Goal: Task Accomplishment & Management: Complete application form

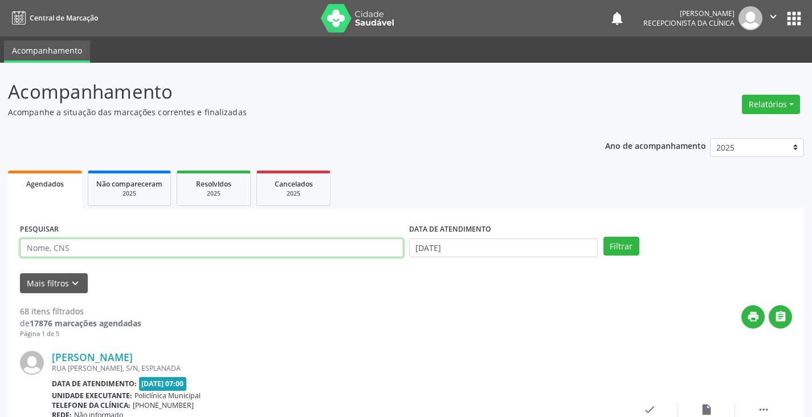
click at [315, 248] on input "text" at bounding box center [212, 247] width 384 height 19
click at [206, 253] on input "text" at bounding box center [212, 247] width 384 height 19
type input "joao"
click at [604, 237] on button "Filtrar" at bounding box center [622, 246] width 36 height 19
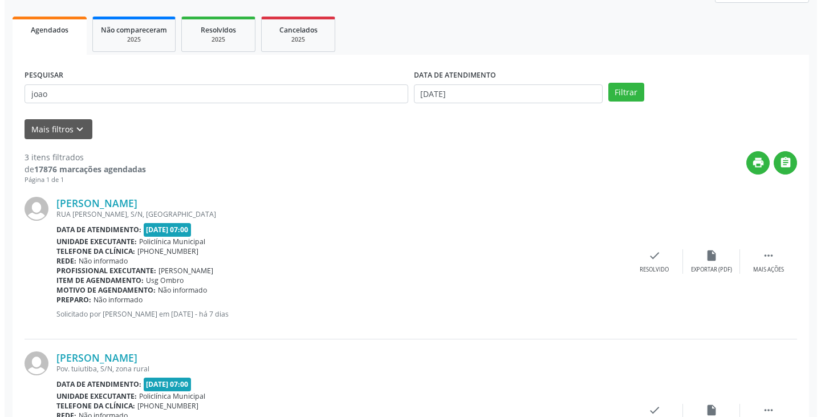
scroll to position [171, 0]
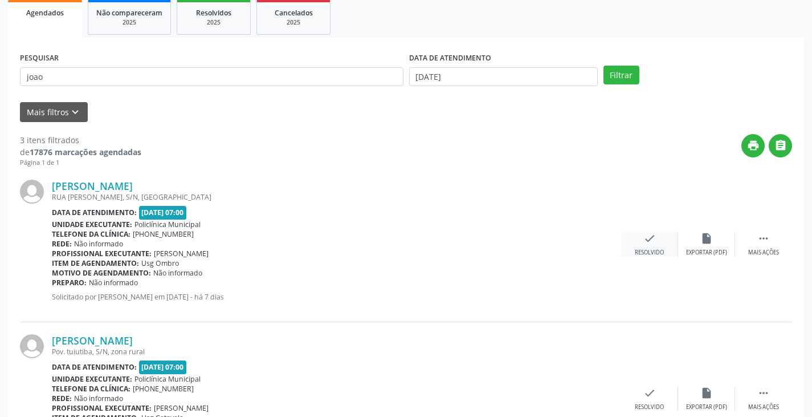
click at [623, 236] on div "check Resolvido" at bounding box center [649, 244] width 57 height 25
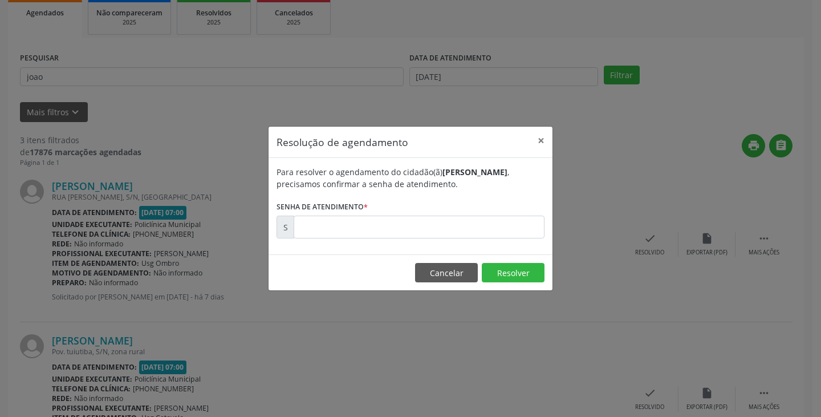
click at [645, 240] on div "Resolução de agendamento × Para resolver o agendamento do cidadão(ã) [PERSON_NA…" at bounding box center [410, 208] width 821 height 417
click at [481, 221] on input "text" at bounding box center [419, 227] width 251 height 23
type input "00178452"
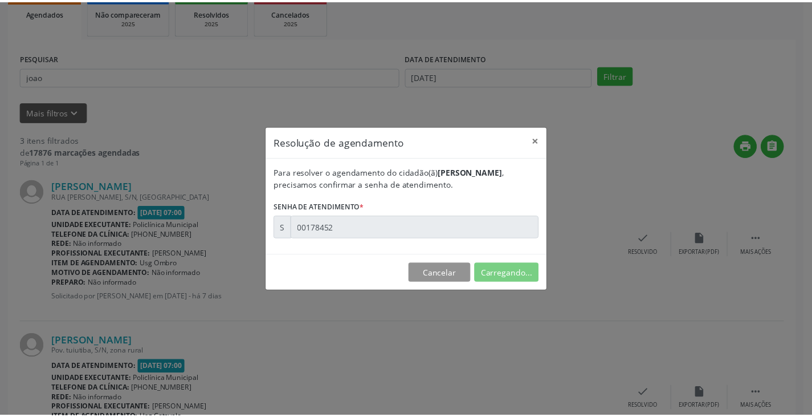
scroll to position [0, 0]
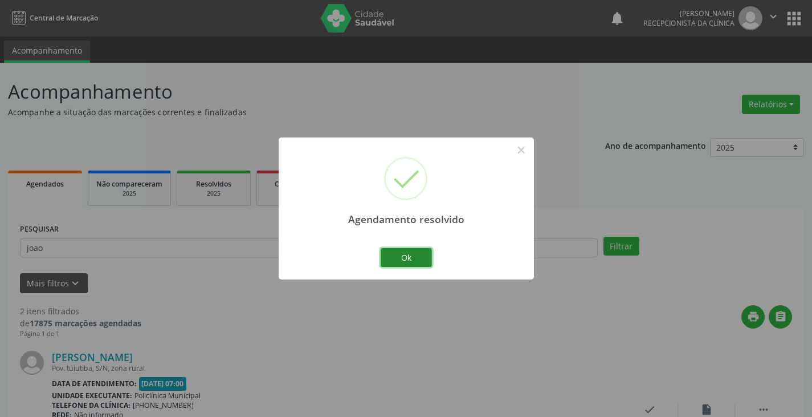
click at [400, 251] on button "Ok" at bounding box center [406, 257] width 51 height 19
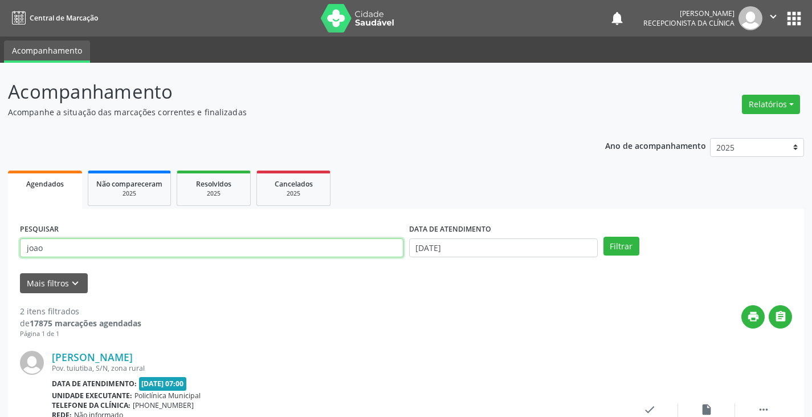
click at [347, 247] on input "joao" at bounding box center [212, 247] width 384 height 19
type input "j"
type input "[PERSON_NAME]"
click at [604, 237] on button "Filtrar" at bounding box center [622, 246] width 36 height 19
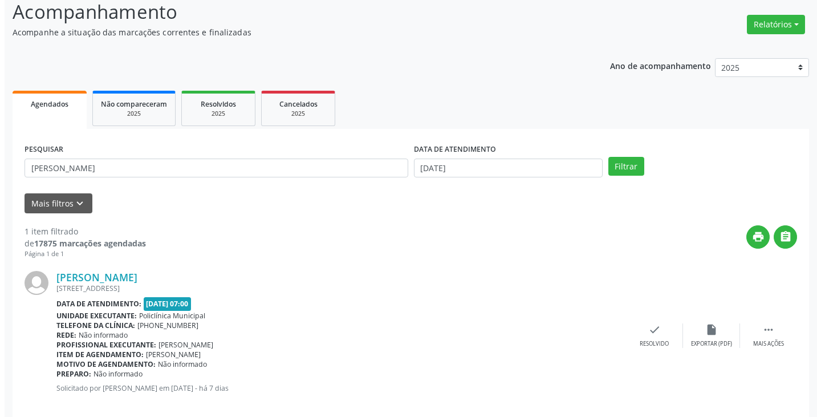
scroll to position [96, 0]
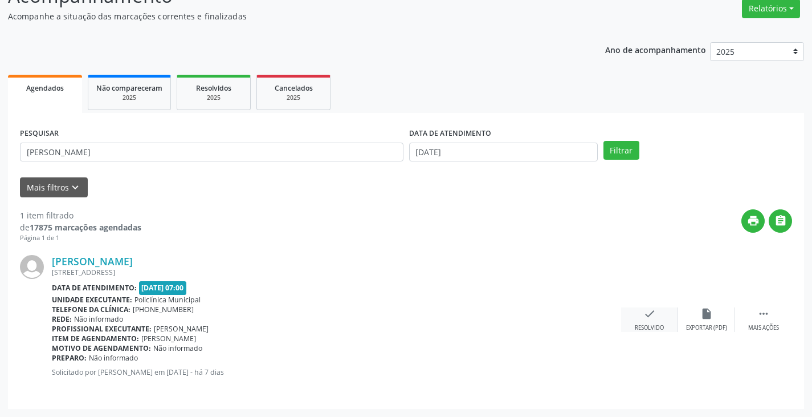
click at [656, 317] on div "check Resolvido" at bounding box center [649, 319] width 57 height 25
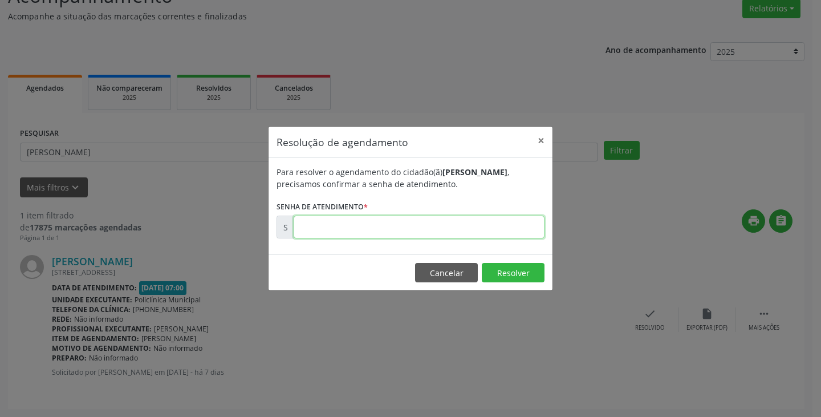
click at [466, 230] on input "text" at bounding box center [419, 227] width 251 height 23
type input "00178475"
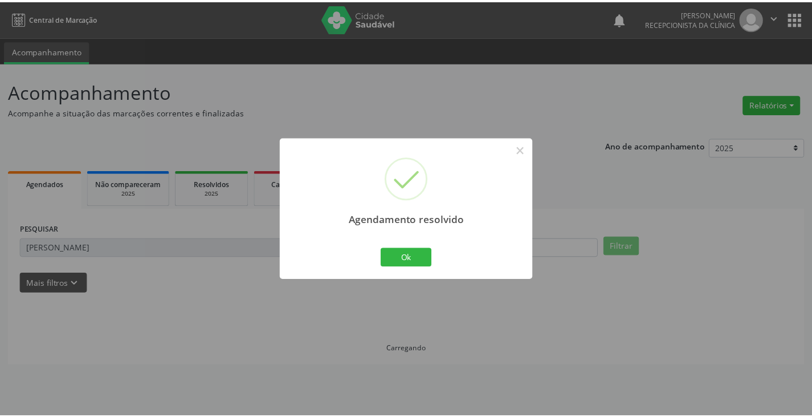
scroll to position [0, 0]
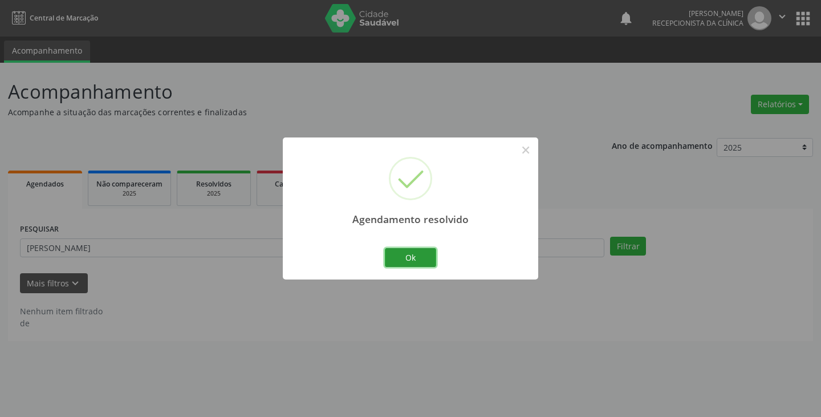
click at [395, 256] on button "Ok" at bounding box center [410, 257] width 51 height 19
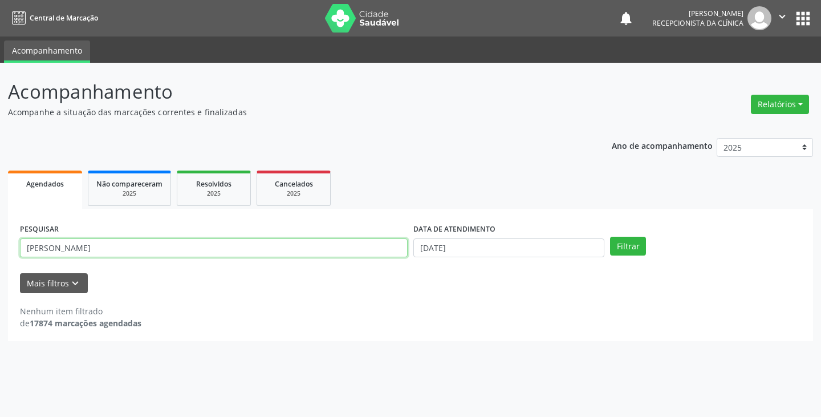
click at [360, 252] on input "[PERSON_NAME]" at bounding box center [214, 247] width 388 height 19
click at [610, 237] on button "Filtrar" at bounding box center [628, 246] width 36 height 19
click at [226, 248] on input "jeluc" at bounding box center [214, 247] width 388 height 19
type input "j"
type input "luc"
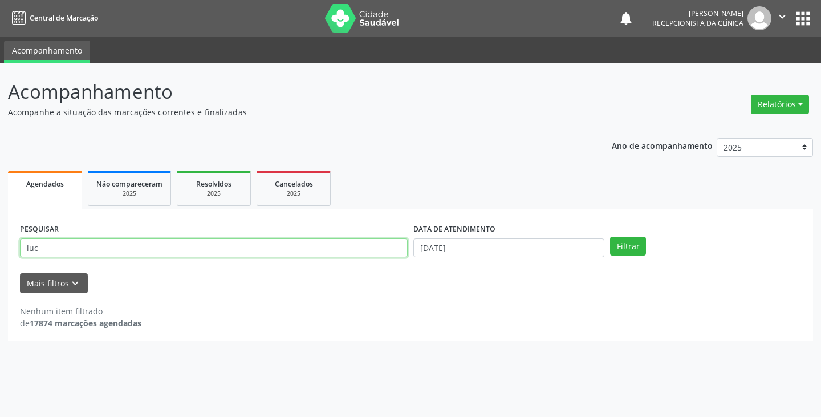
click at [610, 237] on button "Filtrar" at bounding box center [628, 246] width 36 height 19
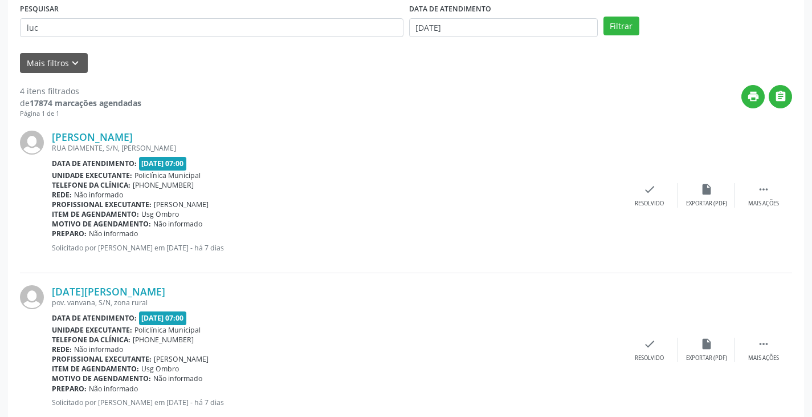
scroll to position [285, 0]
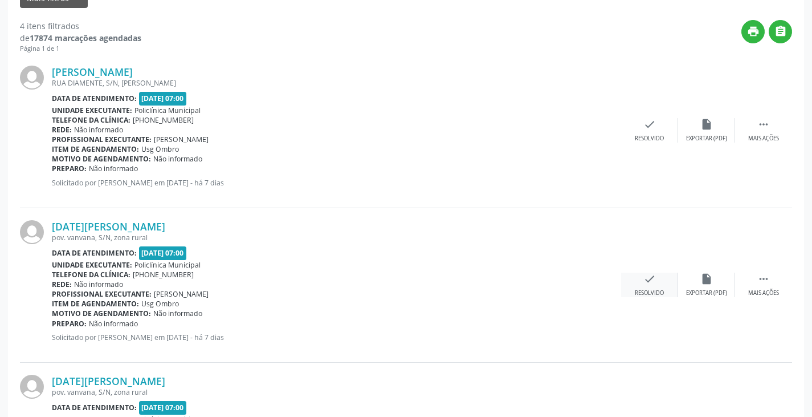
click at [644, 286] on div "check Resolvido" at bounding box center [649, 285] width 57 height 25
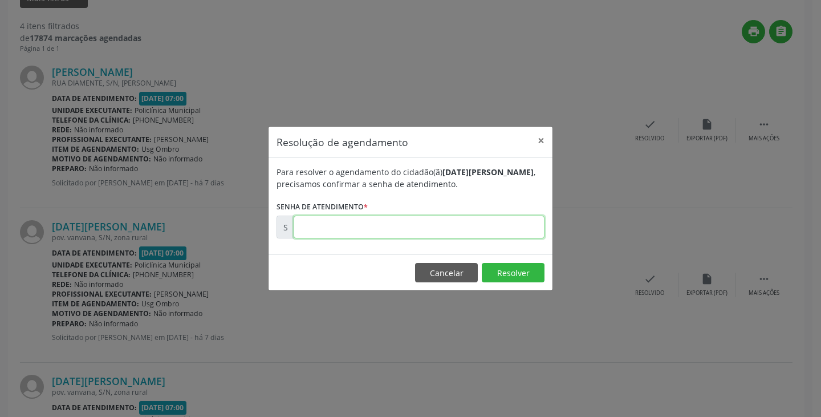
click at [474, 235] on input "text" at bounding box center [419, 227] width 251 height 23
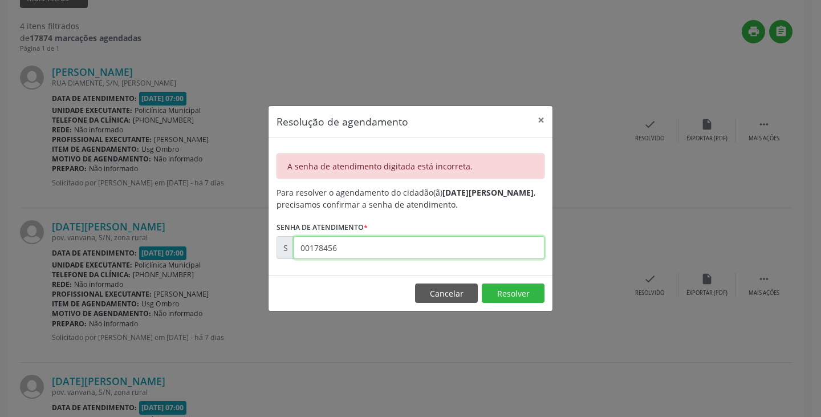
click at [466, 246] on input "00178456" at bounding box center [419, 247] width 251 height 23
type input "00178456"
click at [535, 251] on input "00178456" at bounding box center [419, 247] width 251 height 23
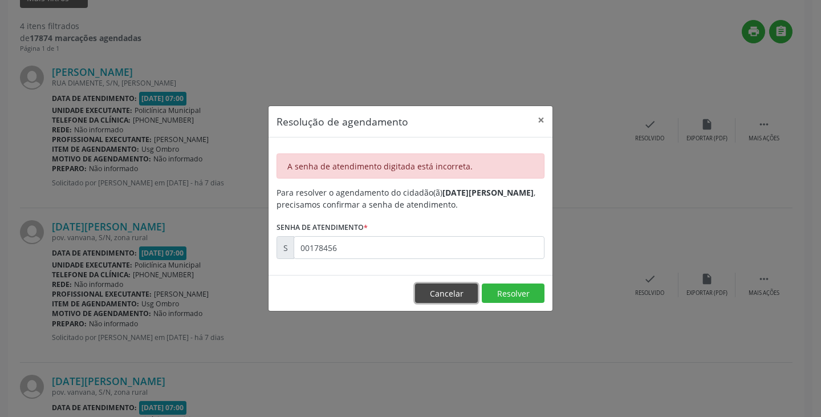
click at [439, 286] on button "Cancelar" at bounding box center [446, 292] width 63 height 19
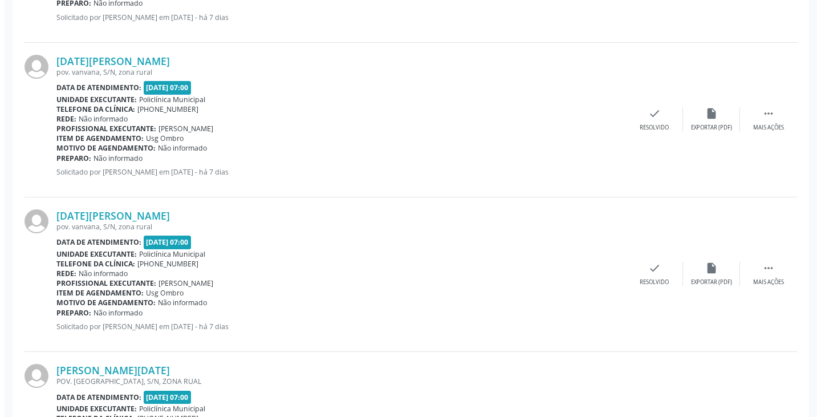
scroll to position [456, 0]
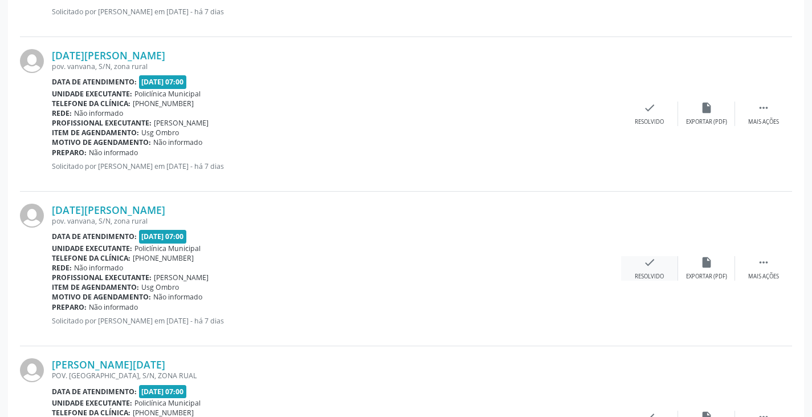
click at [647, 271] on div "check Resolvido" at bounding box center [649, 268] width 57 height 25
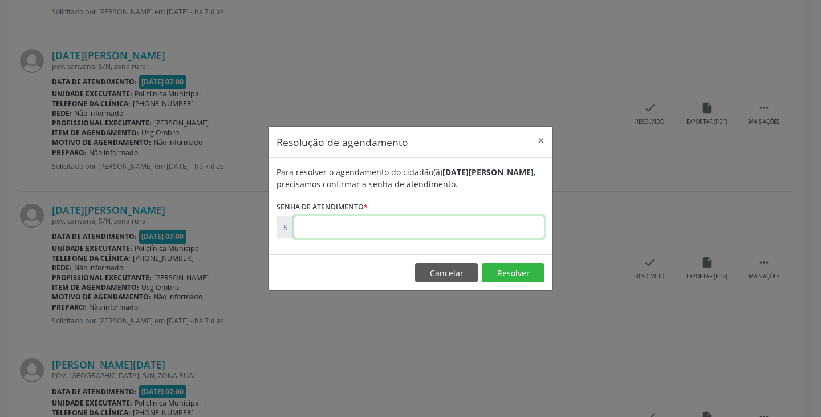
click at [486, 224] on input "text" at bounding box center [419, 227] width 251 height 23
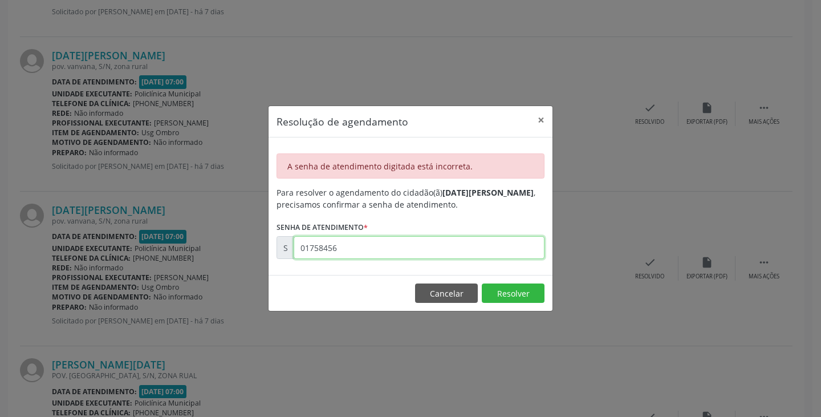
click at [478, 244] on input "01758456" at bounding box center [419, 247] width 251 height 23
type input "00178456"
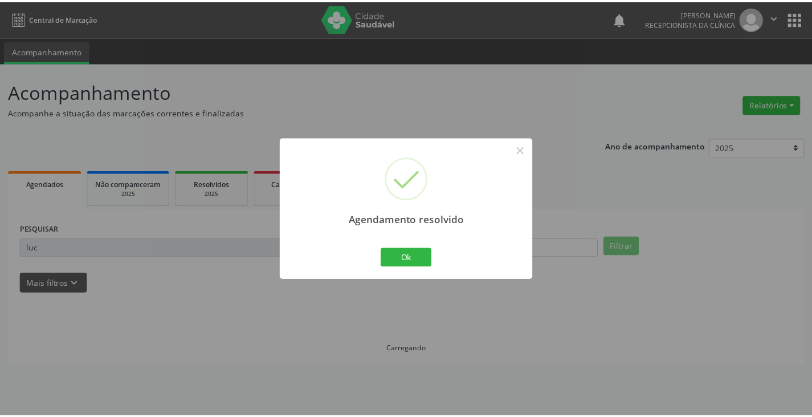
scroll to position [0, 0]
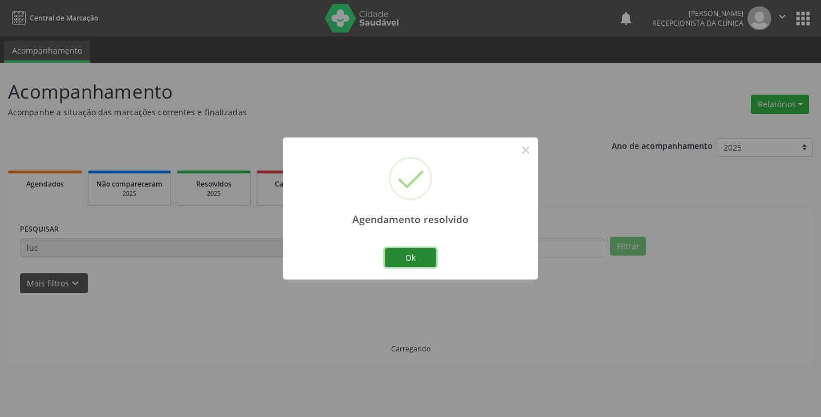
click at [413, 256] on button "Ok" at bounding box center [410, 257] width 51 height 19
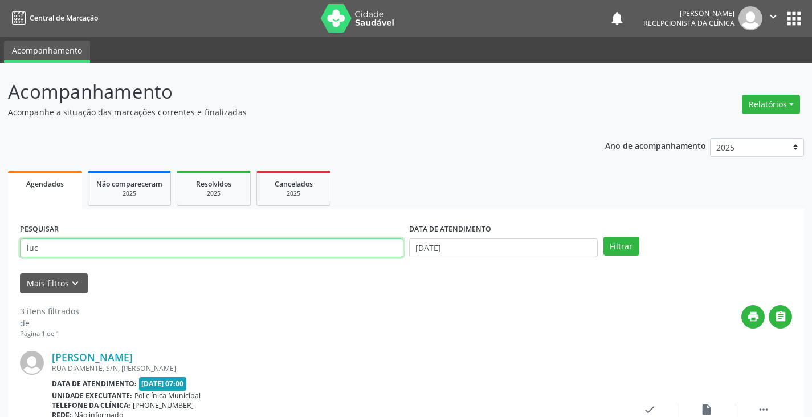
click at [377, 247] on input "luc" at bounding box center [212, 247] width 384 height 19
type input "l"
type input "josel"
click at [604, 237] on button "Filtrar" at bounding box center [622, 246] width 36 height 19
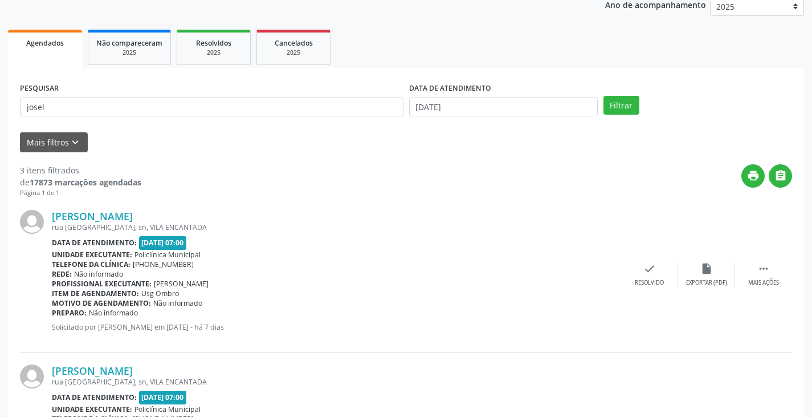
scroll to position [171, 0]
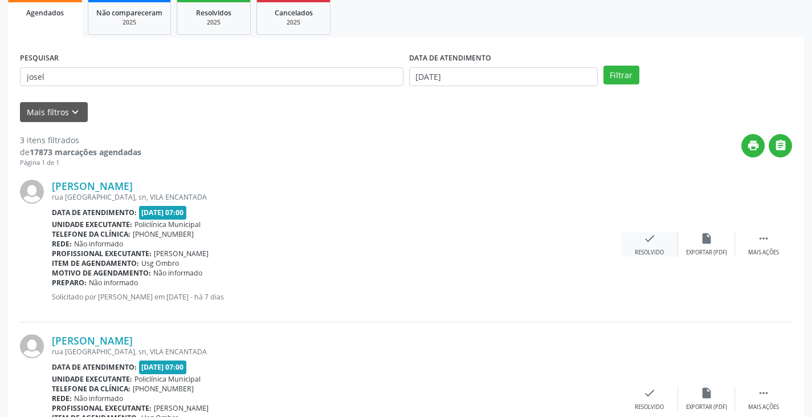
click at [640, 243] on div "check Resolvido" at bounding box center [649, 244] width 57 height 25
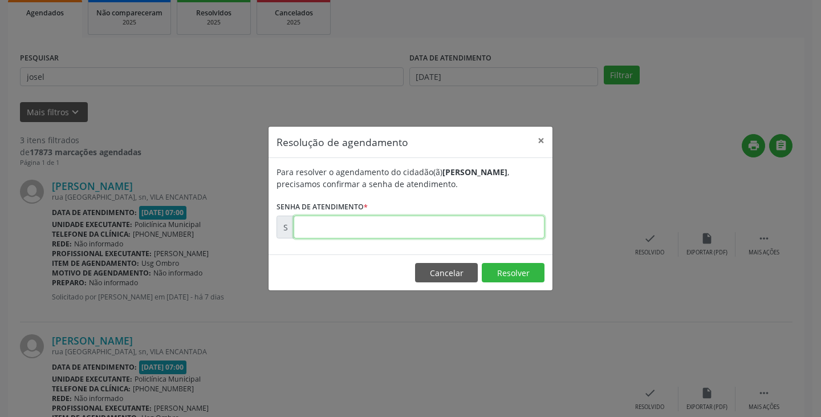
click at [506, 230] on input "text" at bounding box center [419, 227] width 251 height 23
type input "00178445"
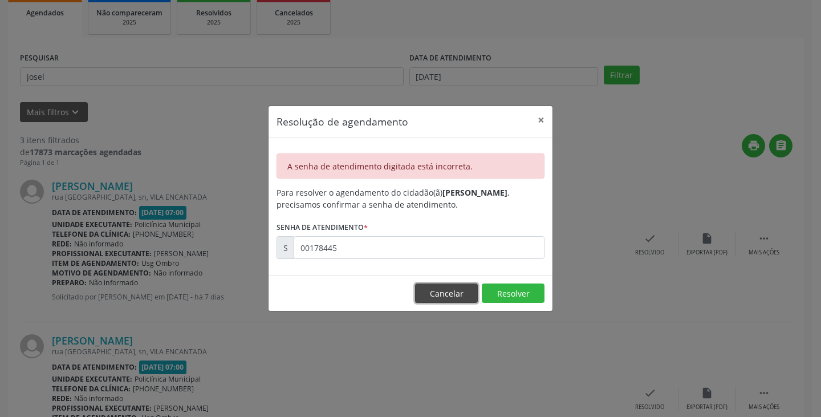
click at [461, 291] on button "Cancelar" at bounding box center [446, 292] width 63 height 19
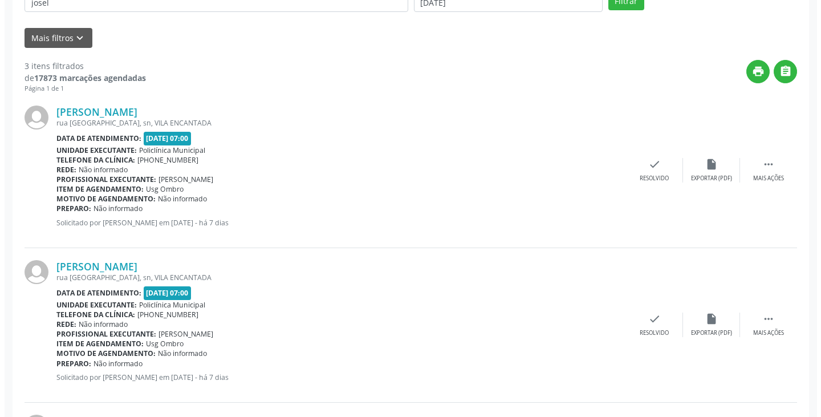
scroll to position [342, 0]
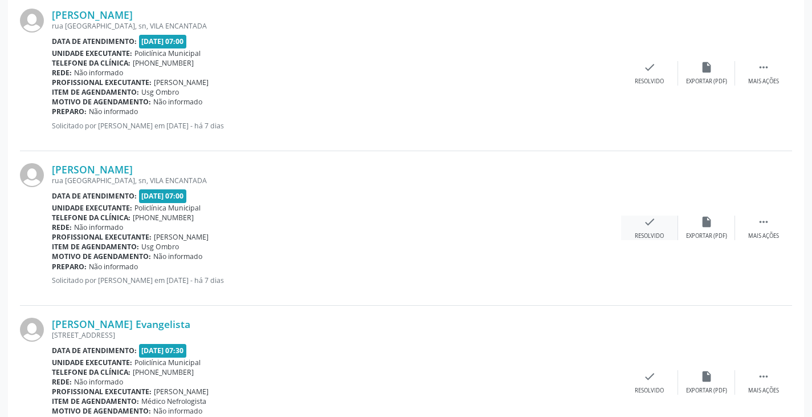
click at [645, 225] on icon "check" at bounding box center [650, 222] width 13 height 13
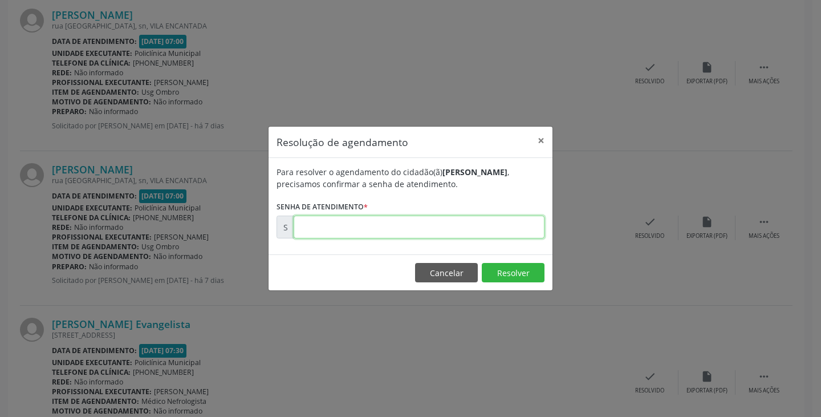
click at [473, 231] on input "text" at bounding box center [419, 227] width 251 height 23
type input "00178445"
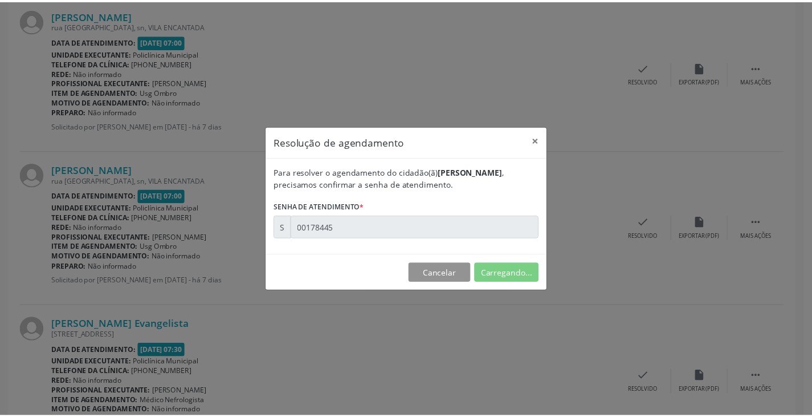
scroll to position [0, 0]
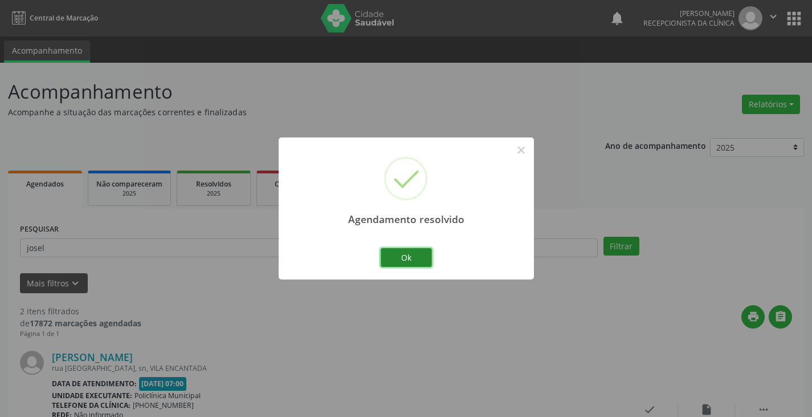
click at [412, 257] on button "Ok" at bounding box center [406, 257] width 51 height 19
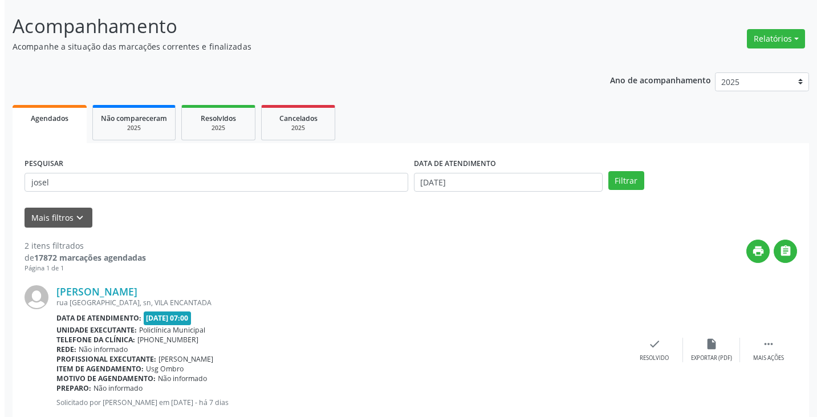
scroll to position [171, 0]
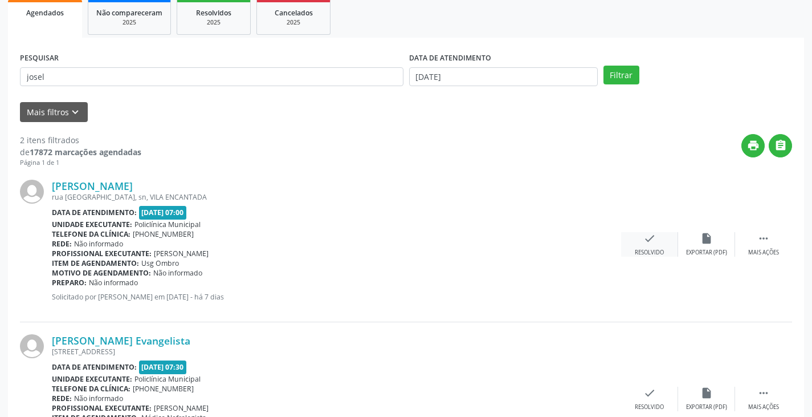
click at [644, 241] on icon "check" at bounding box center [650, 238] width 13 height 13
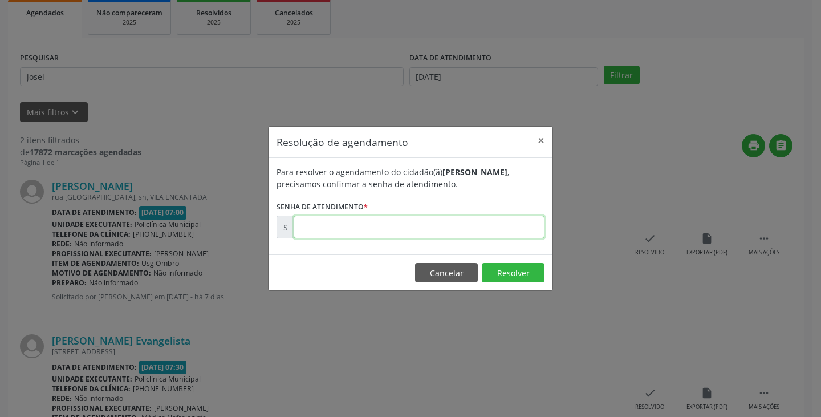
click at [473, 230] on input "text" at bounding box center [419, 227] width 251 height 23
type input "00178442"
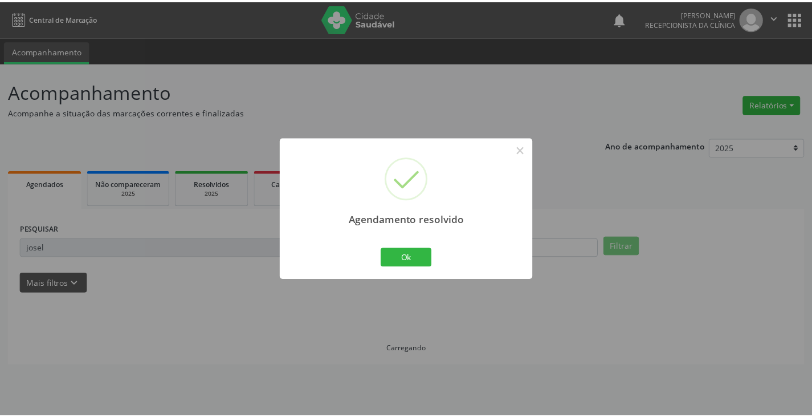
scroll to position [0, 0]
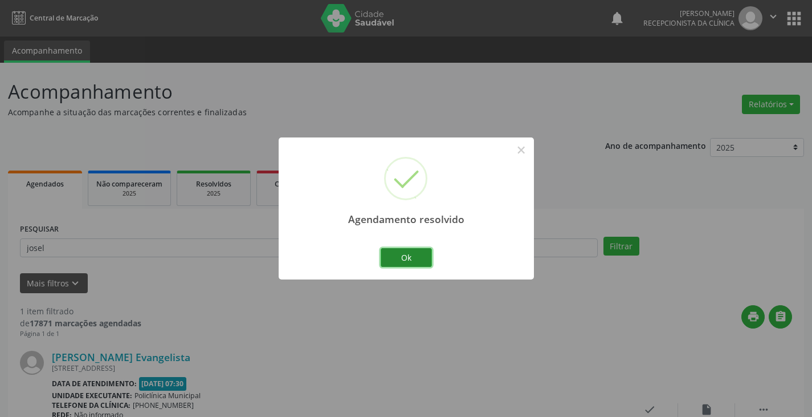
drag, startPoint x: 418, startPoint y: 266, endPoint x: 400, endPoint y: 258, distance: 19.4
click at [413, 263] on button "Ok" at bounding box center [406, 257] width 51 height 19
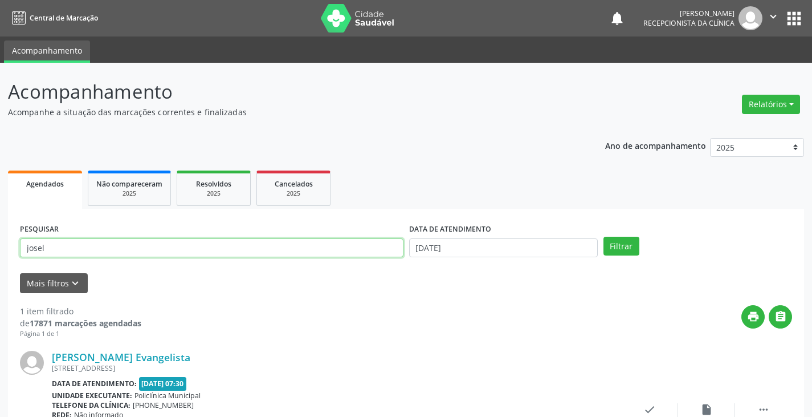
click at [391, 250] on input "josel" at bounding box center [212, 247] width 384 height 19
click at [604, 237] on button "Filtrar" at bounding box center [622, 246] width 36 height 19
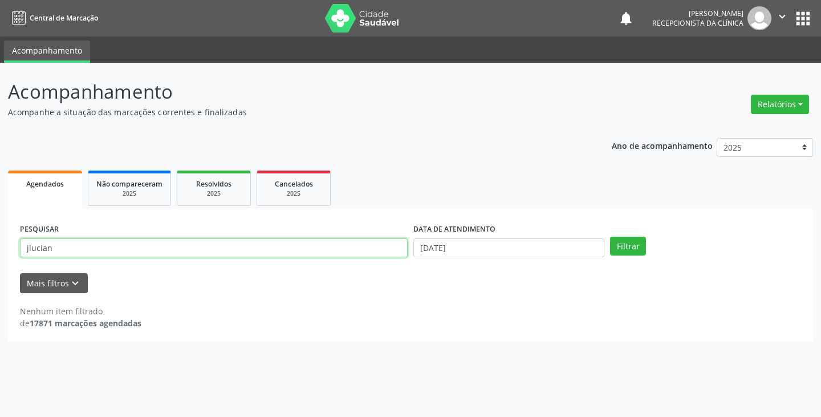
click at [381, 249] on input "jlucian" at bounding box center [214, 247] width 388 height 19
type input "j"
type input "[PERSON_NAME]"
click at [610, 237] on button "Filtrar" at bounding box center [628, 246] width 36 height 19
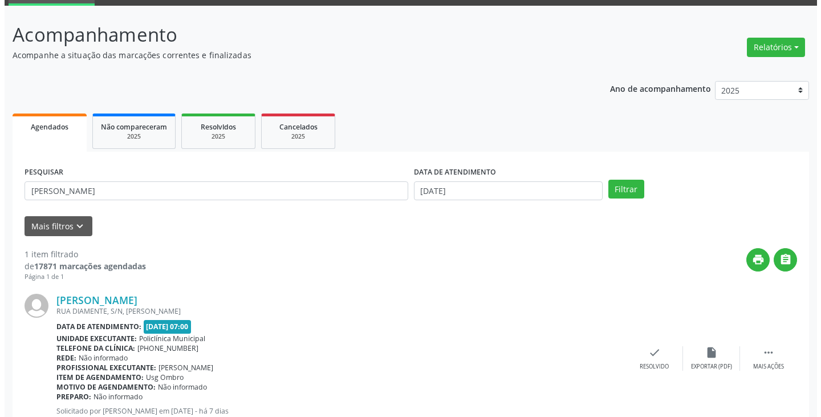
scroll to position [96, 0]
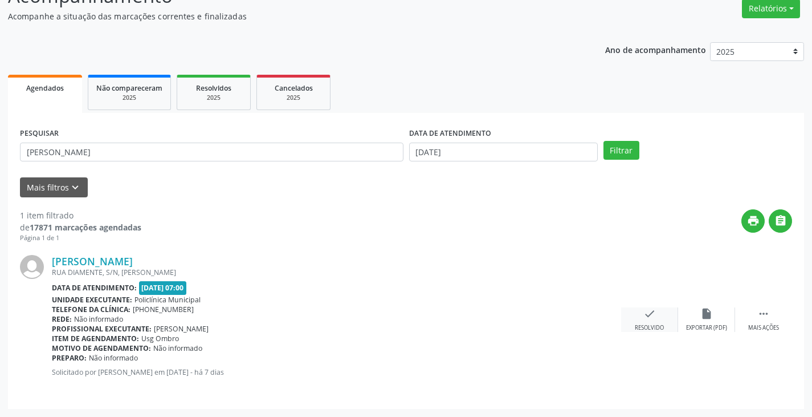
click at [645, 319] on div "check Resolvido" at bounding box center [649, 319] width 57 height 25
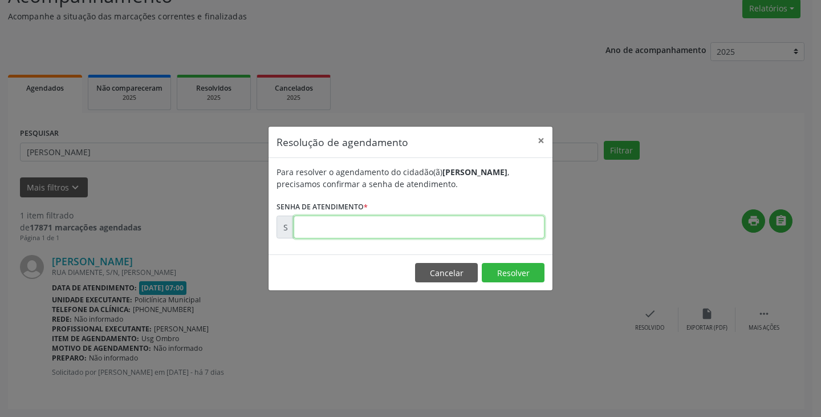
click at [515, 224] on input "text" at bounding box center [419, 227] width 251 height 23
type input "00178451"
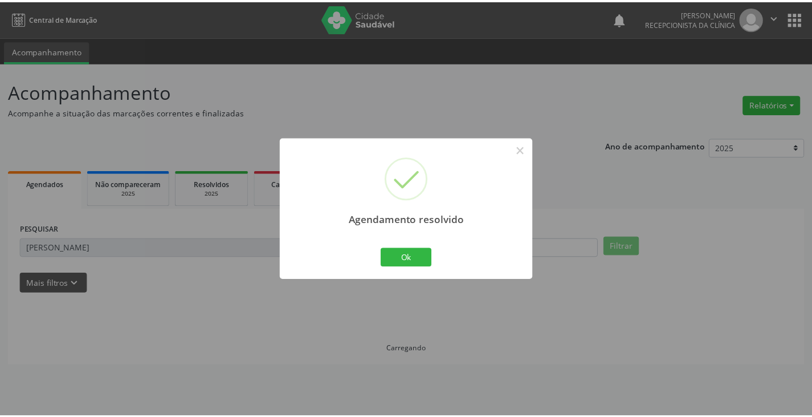
scroll to position [0, 0]
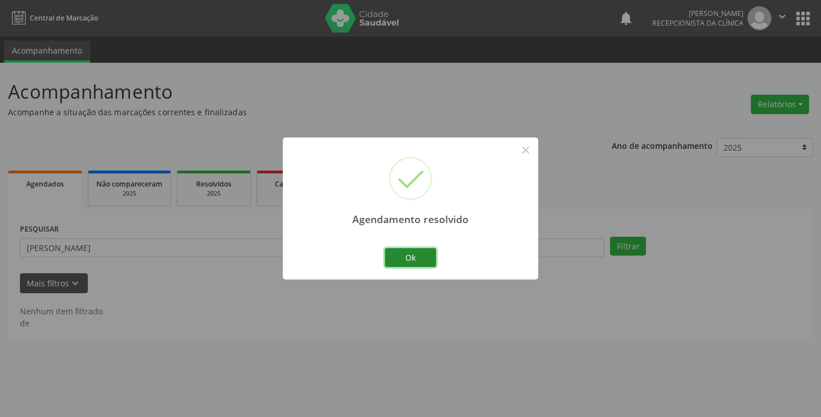
click at [428, 251] on button "Ok" at bounding box center [410, 257] width 51 height 19
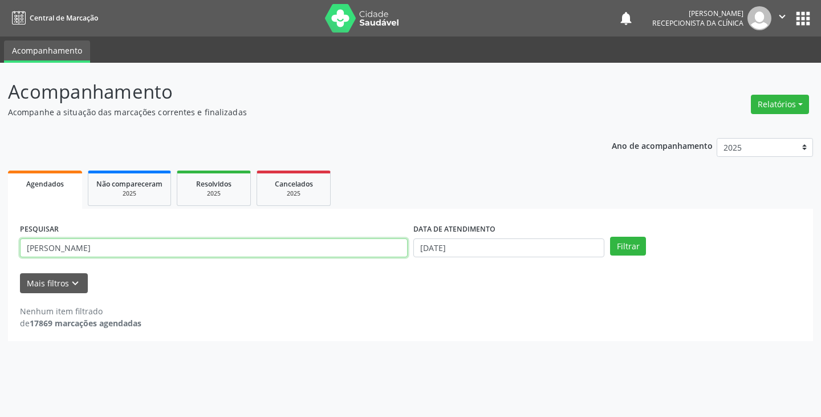
click at [388, 253] on input "[PERSON_NAME]" at bounding box center [214, 247] width 388 height 19
type input "l"
type input "marle"
click at [610, 237] on button "Filtrar" at bounding box center [628, 246] width 36 height 19
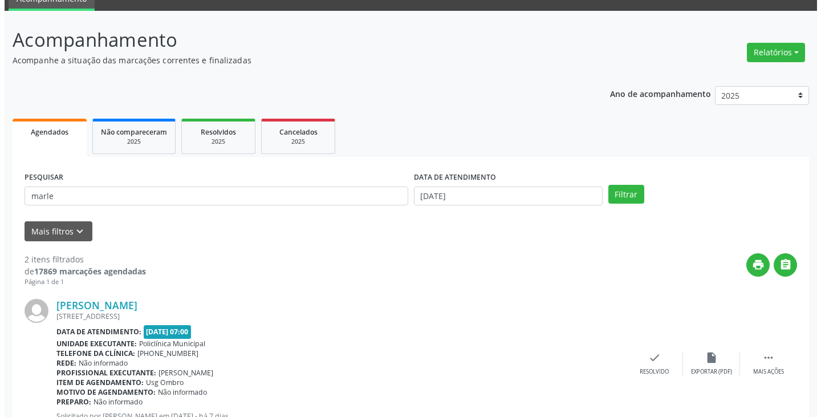
scroll to position [171, 0]
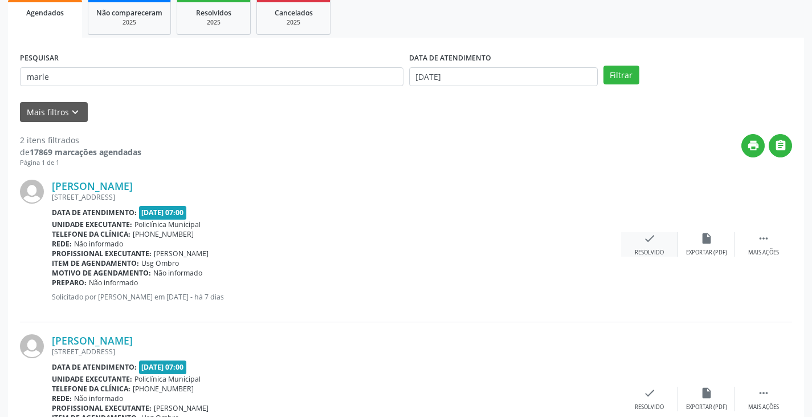
click at [644, 241] on icon "check" at bounding box center [650, 238] width 13 height 13
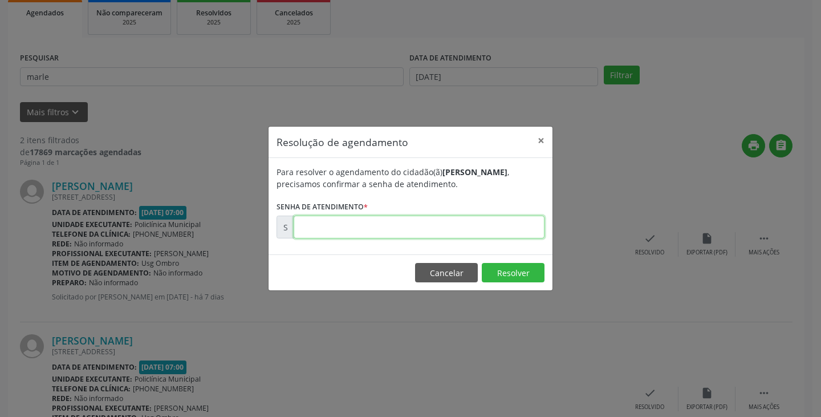
click at [515, 228] on input "text" at bounding box center [419, 227] width 251 height 23
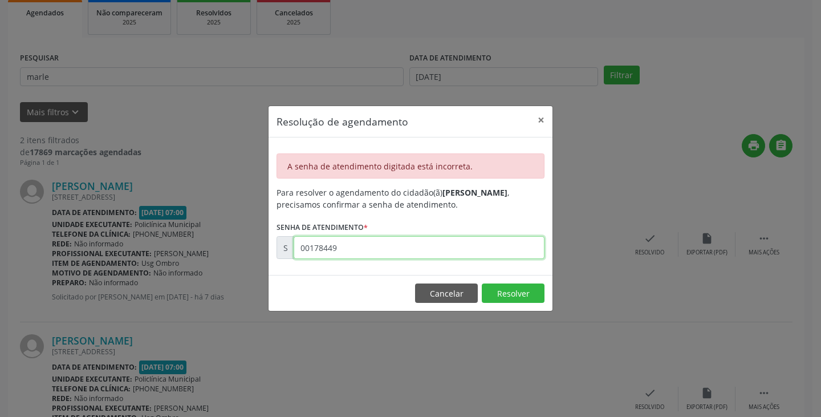
drag, startPoint x: 340, startPoint y: 247, endPoint x: 310, endPoint y: 246, distance: 30.2
click at [310, 246] on input "00178449" at bounding box center [419, 247] width 251 height 23
click at [367, 247] on input "00178449" at bounding box center [419, 247] width 251 height 23
type input "0"
type input "00178446"
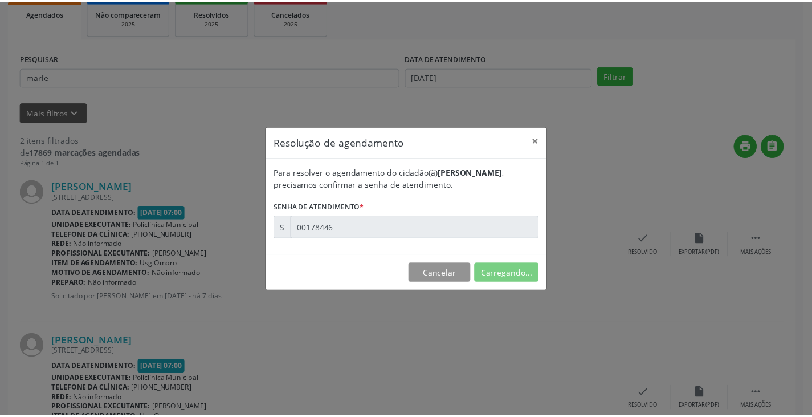
scroll to position [0, 0]
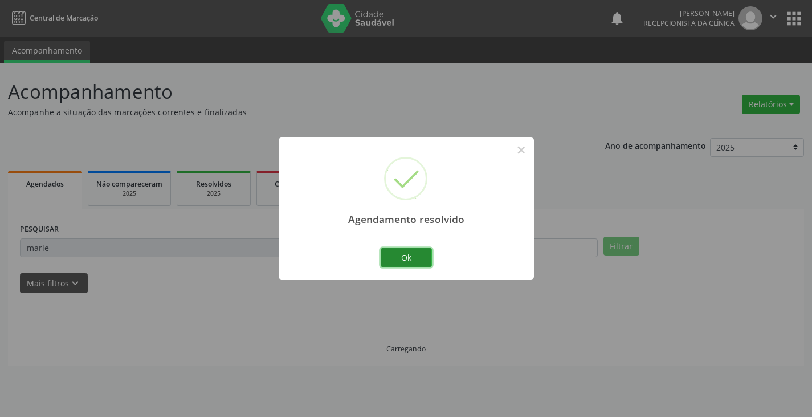
click at [396, 255] on button "Ok" at bounding box center [406, 257] width 51 height 19
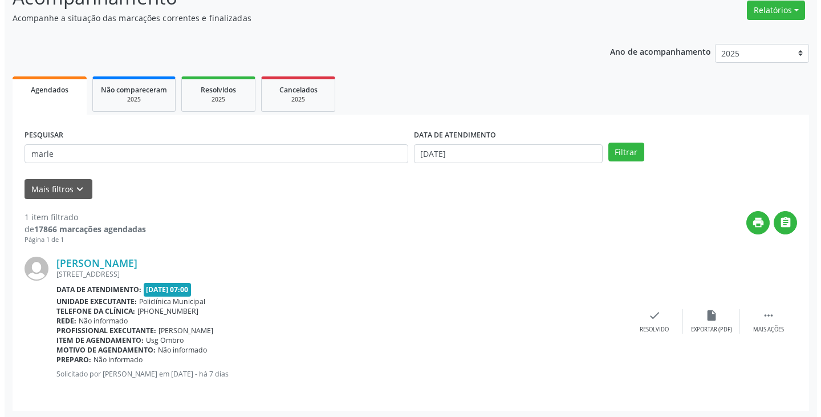
scroll to position [96, 0]
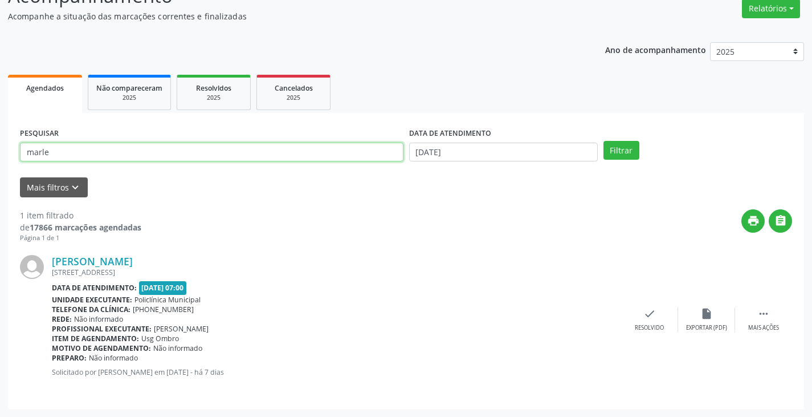
click at [273, 155] on input "marle" at bounding box center [212, 152] width 384 height 19
drag, startPoint x: 265, startPoint y: 216, endPoint x: 290, endPoint y: 225, distance: 26.5
click at [265, 216] on div "print " at bounding box center [466, 226] width 651 height 34
click at [647, 314] on icon "check" at bounding box center [650, 313] width 13 height 13
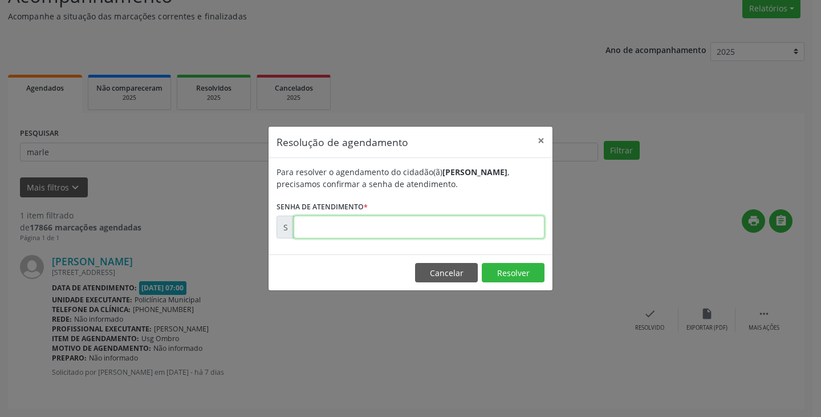
click at [505, 225] on input "text" at bounding box center [419, 227] width 251 height 23
paste input "00178449"
type input "00178449"
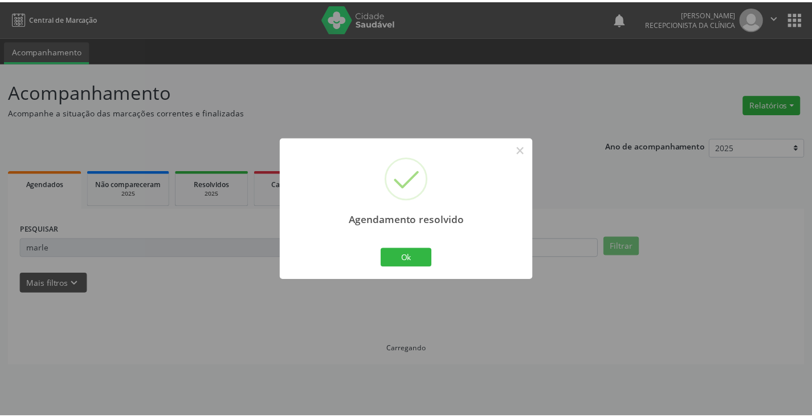
scroll to position [0, 0]
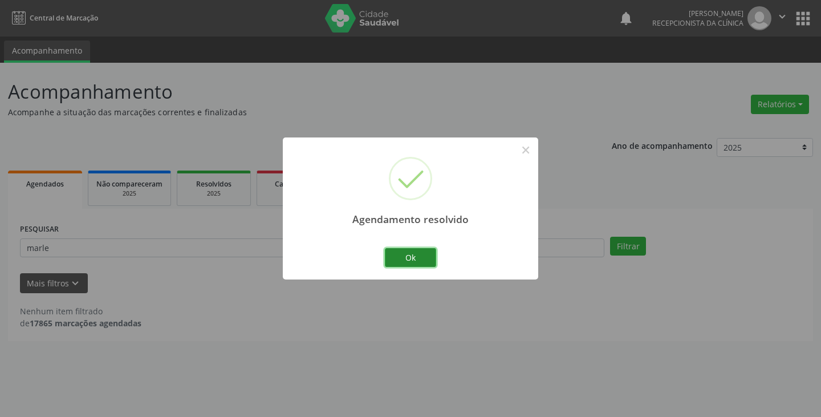
click at [415, 260] on button "Ok" at bounding box center [410, 257] width 51 height 19
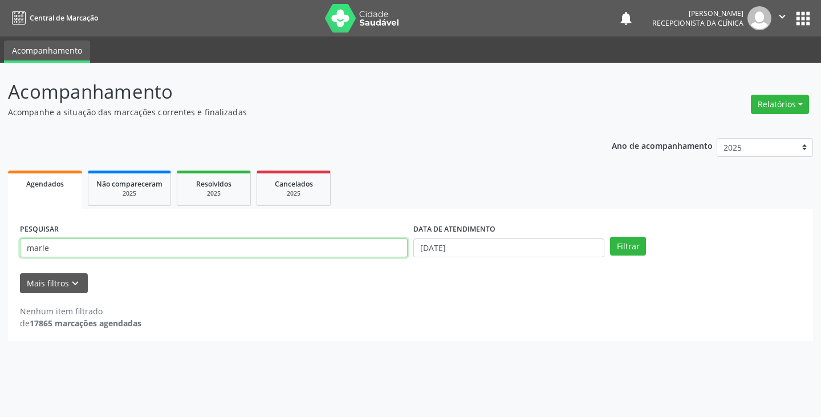
click at [377, 248] on input "marle" at bounding box center [214, 247] width 388 height 19
type input "m"
type input "benta"
click at [610, 237] on button "Filtrar" at bounding box center [628, 246] width 36 height 19
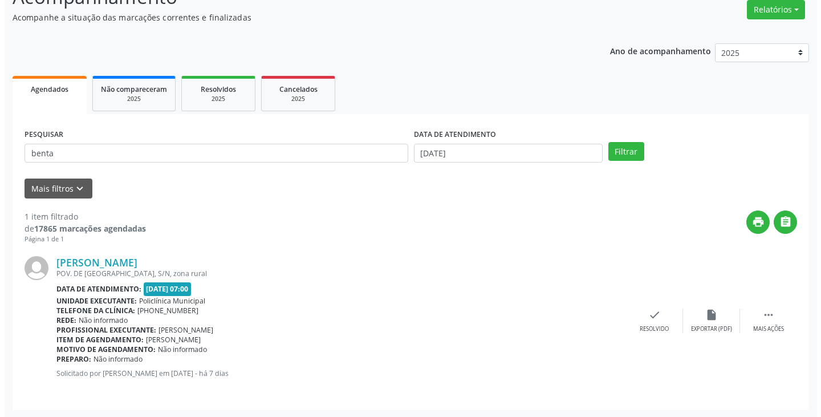
scroll to position [96, 0]
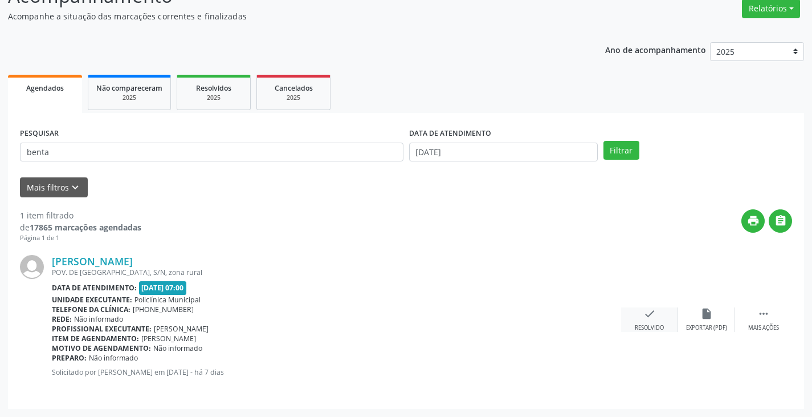
click at [649, 315] on icon "check" at bounding box center [650, 313] width 13 height 13
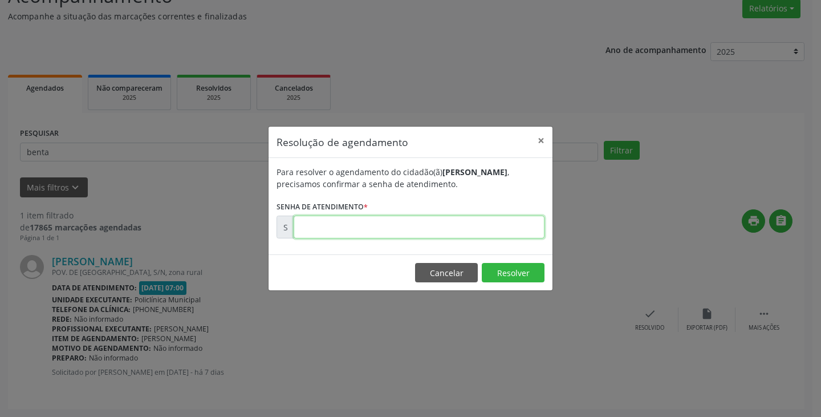
click at [502, 231] on input "text" at bounding box center [419, 227] width 251 height 23
type input "00178463"
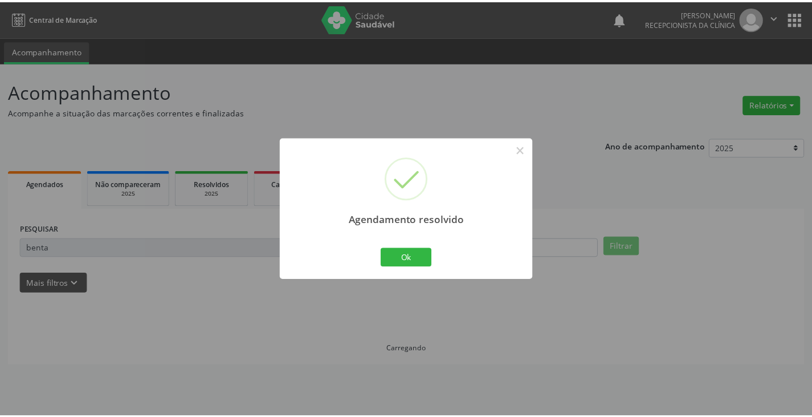
scroll to position [0, 0]
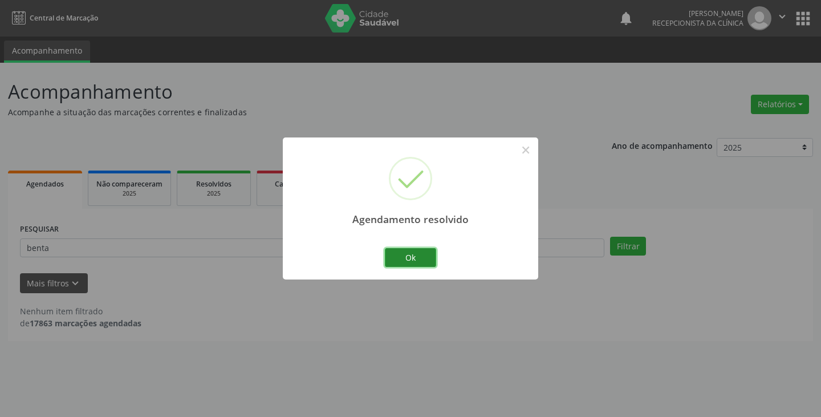
click at [424, 256] on button "Ok" at bounding box center [410, 257] width 51 height 19
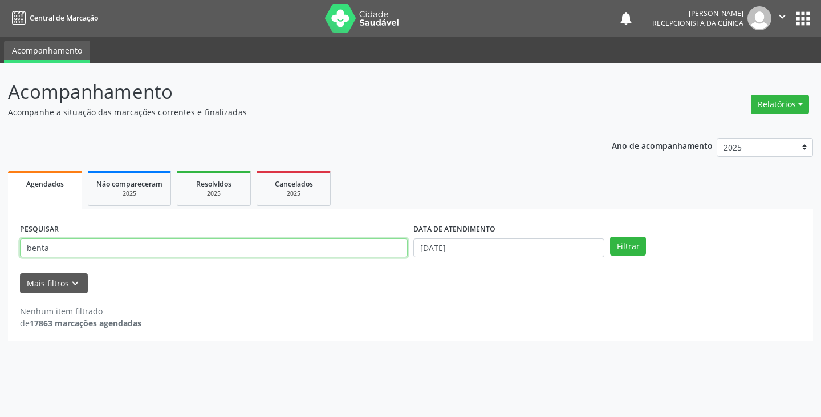
click at [356, 250] on input "benta" at bounding box center [214, 247] width 388 height 19
type input "b"
type input "joao"
click at [610, 237] on button "Filtrar" at bounding box center [628, 246] width 36 height 19
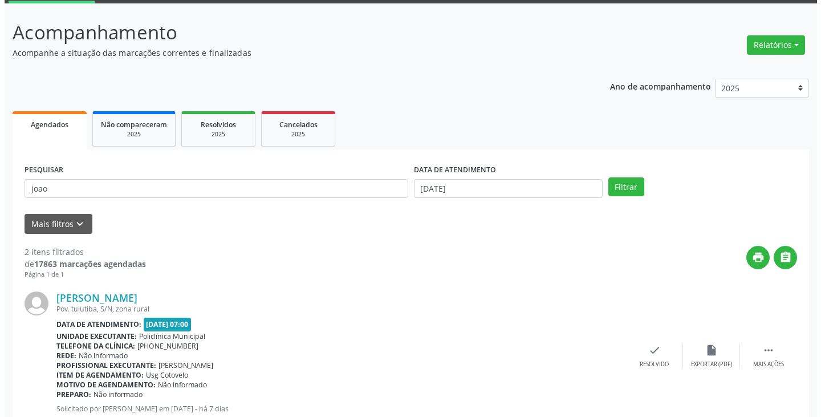
scroll to position [114, 0]
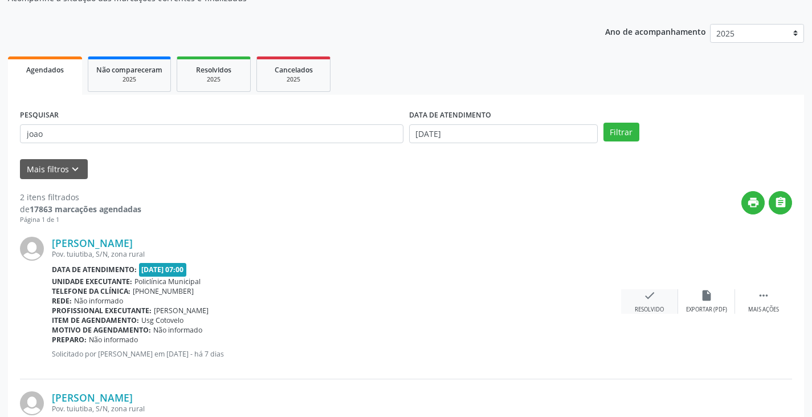
click at [657, 302] on div "check Resolvido" at bounding box center [649, 301] width 57 height 25
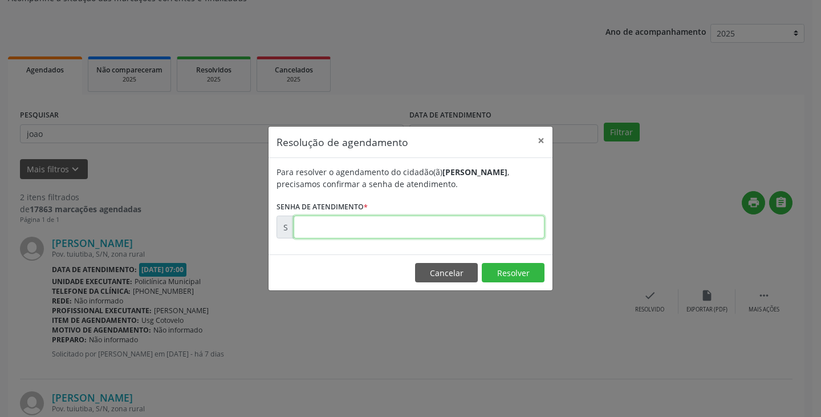
click at [468, 230] on input "text" at bounding box center [419, 227] width 251 height 23
type input "00178484"
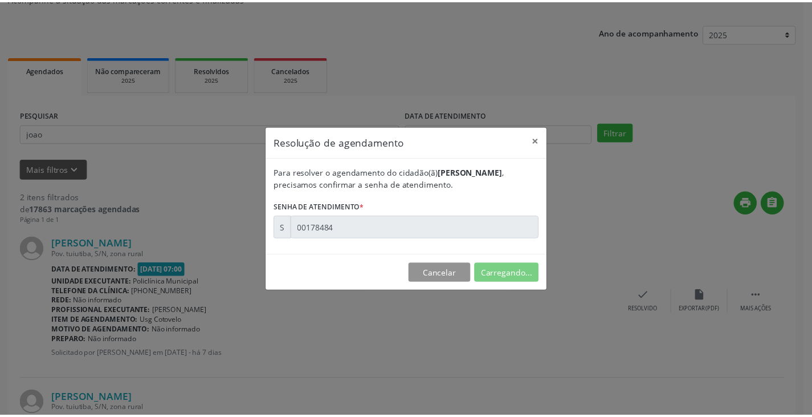
scroll to position [0, 0]
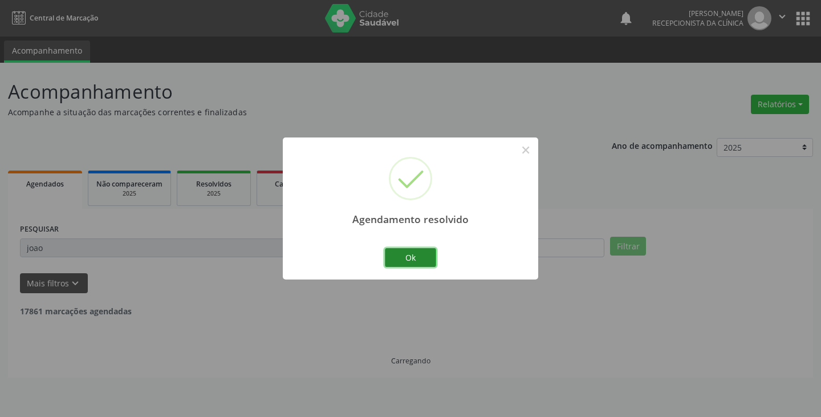
click at [394, 252] on button "Ok" at bounding box center [410, 257] width 51 height 19
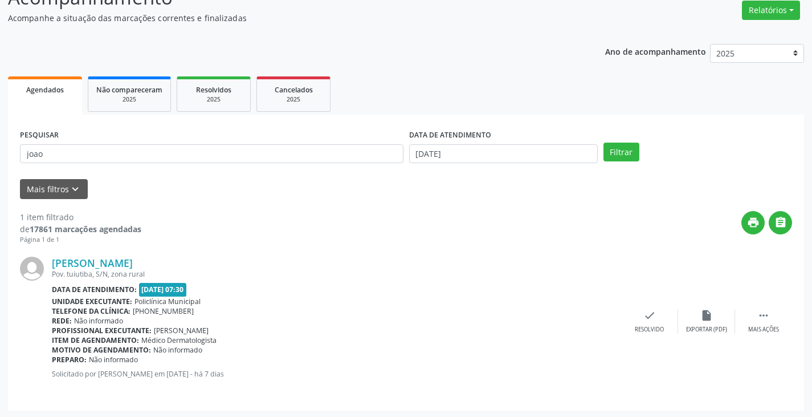
scroll to position [96, 0]
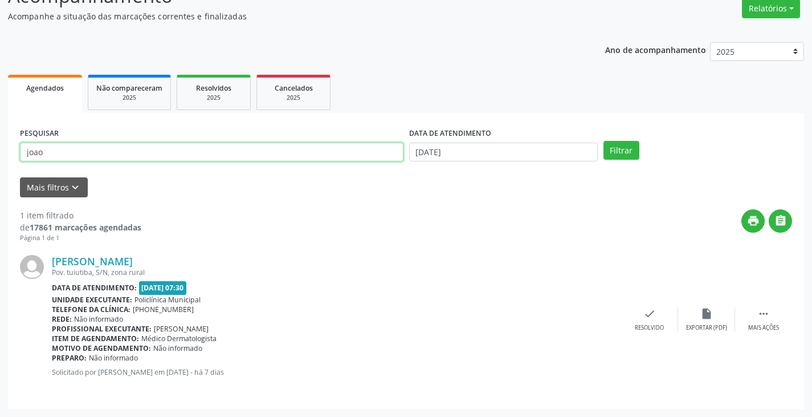
click at [355, 150] on input "joao" at bounding box center [212, 152] width 384 height 19
type input "j"
type input "jucil"
click at [604, 141] on button "Filtrar" at bounding box center [622, 150] width 36 height 19
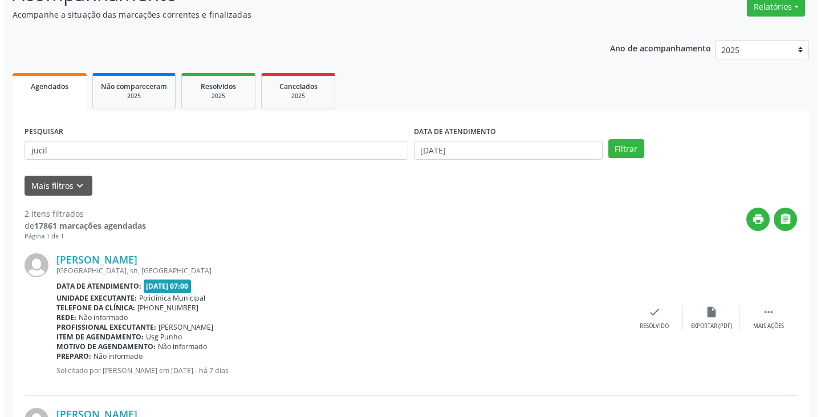
scroll to position [114, 0]
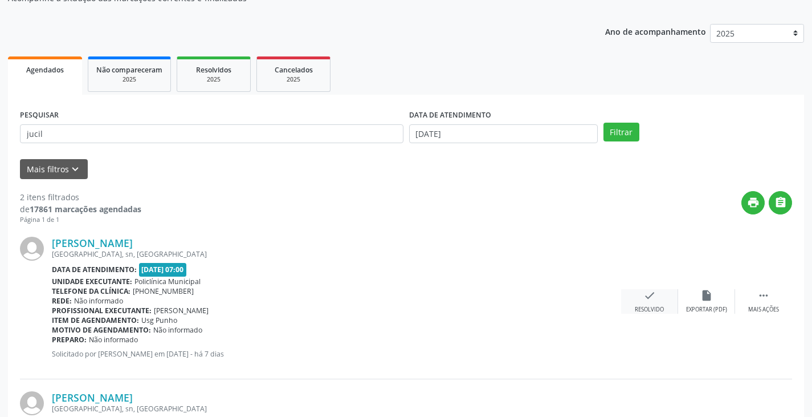
click at [650, 295] on icon "check" at bounding box center [650, 295] width 13 height 13
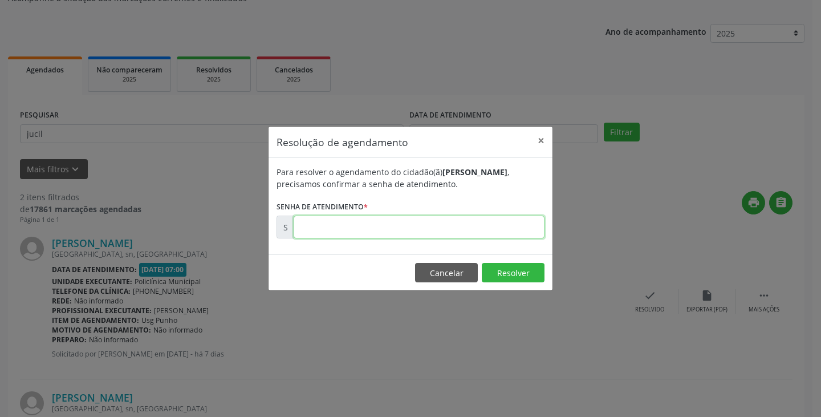
click at [503, 233] on input "text" at bounding box center [419, 227] width 251 height 23
type input "00178492"
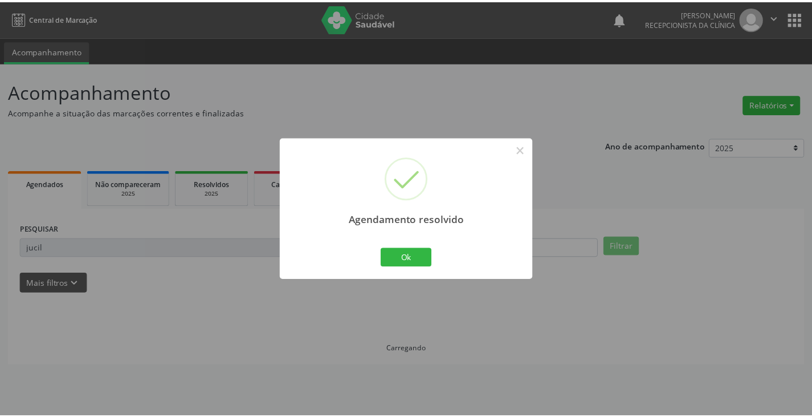
scroll to position [0, 0]
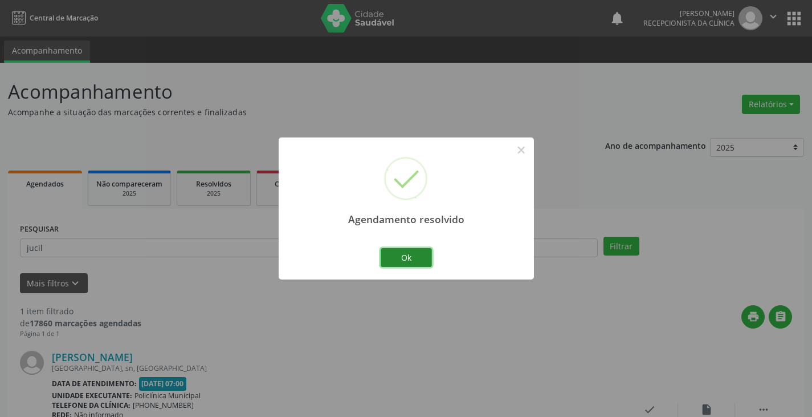
click at [428, 250] on button "Ok" at bounding box center [406, 257] width 51 height 19
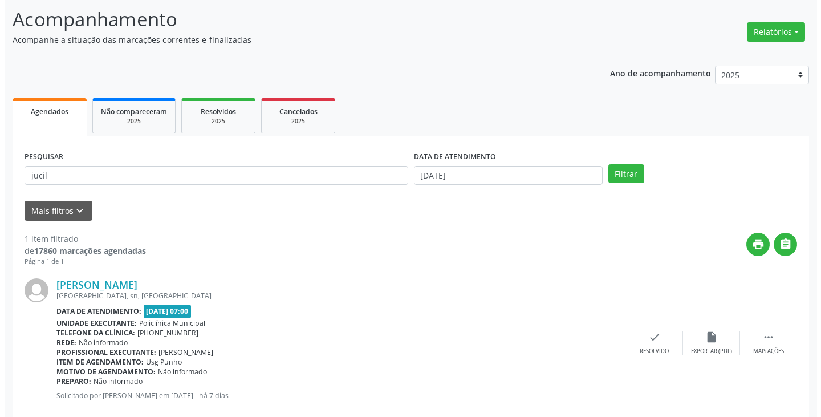
scroll to position [96, 0]
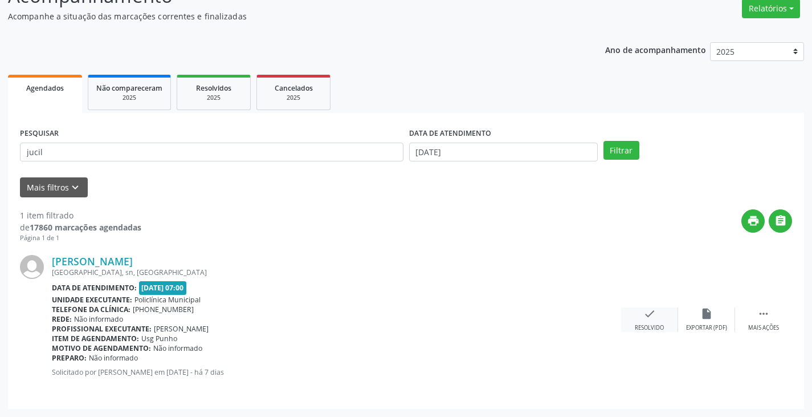
click at [644, 312] on icon "check" at bounding box center [650, 313] width 13 height 13
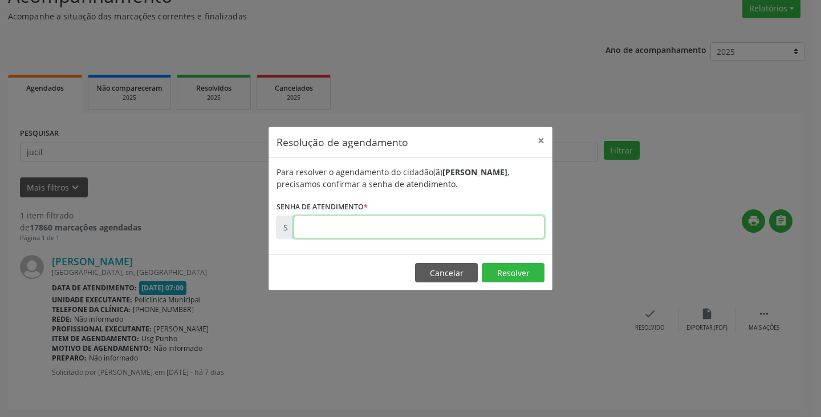
click at [499, 230] on input "text" at bounding box center [419, 227] width 251 height 23
type input "00178494"
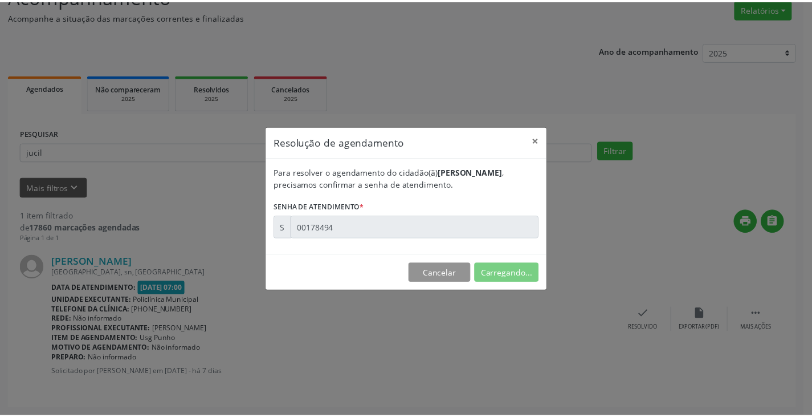
scroll to position [0, 0]
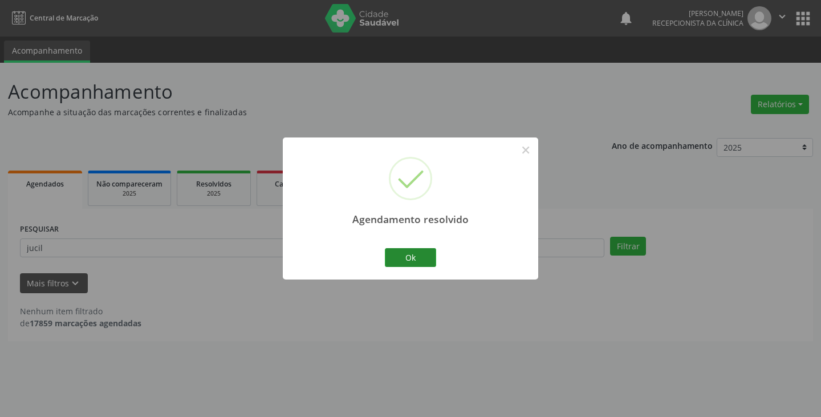
click at [411, 267] on div "Ok Cancel" at bounding box center [411, 257] width 56 height 24
click at [394, 255] on button "Ok" at bounding box center [410, 257] width 51 height 19
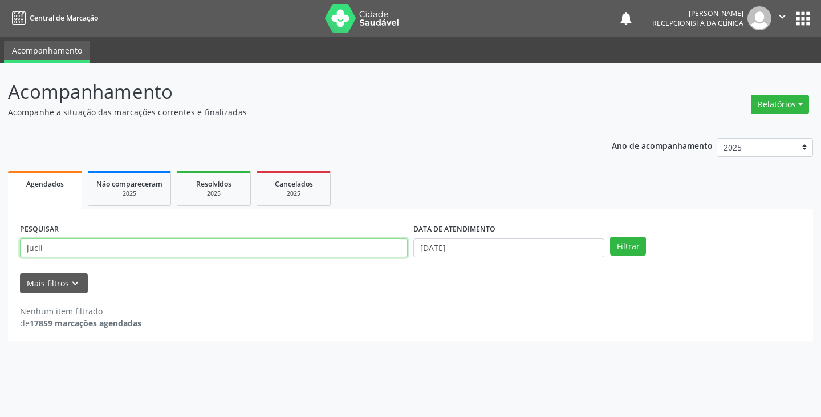
click at [378, 257] on input "jucil" at bounding box center [214, 247] width 388 height 19
type input "j"
type input "edil"
click at [610, 237] on button "Filtrar" at bounding box center [628, 246] width 36 height 19
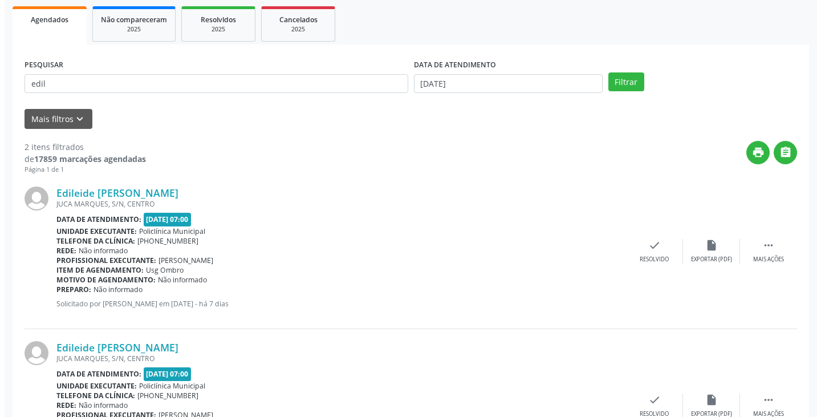
scroll to position [171, 0]
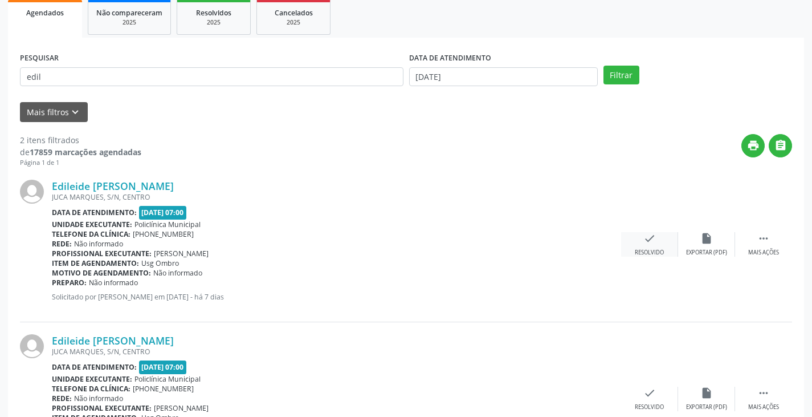
click at [652, 241] on icon "check" at bounding box center [650, 238] width 13 height 13
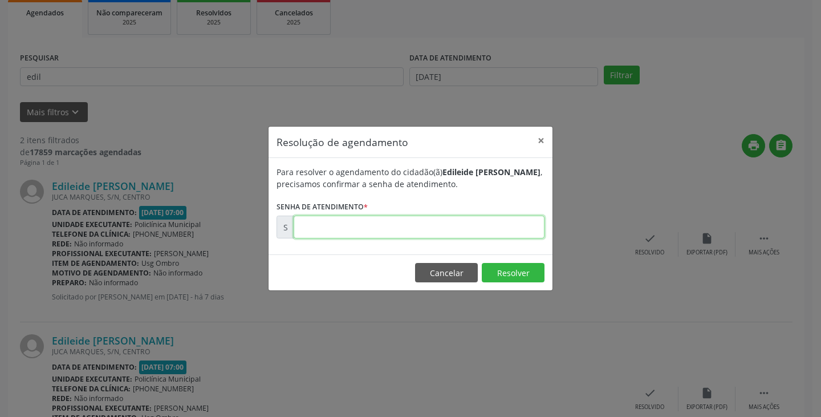
click at [478, 222] on input "text" at bounding box center [419, 227] width 251 height 23
type input "00178469"
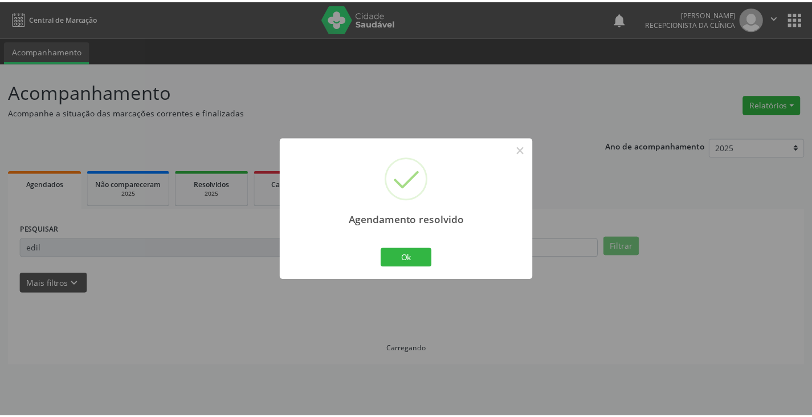
scroll to position [0, 0]
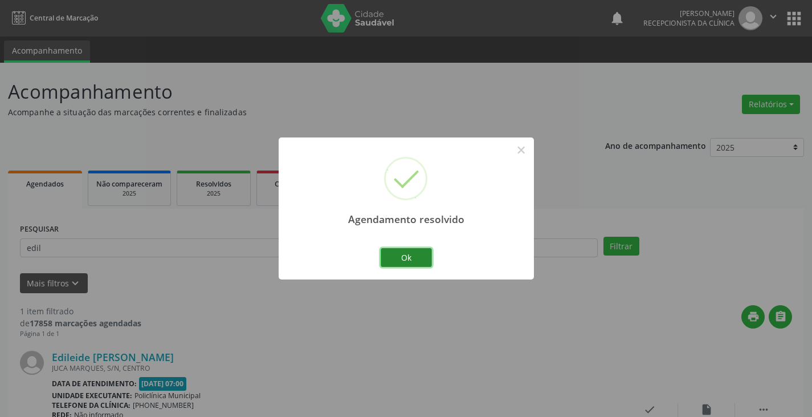
click at [408, 257] on button "Ok" at bounding box center [406, 257] width 51 height 19
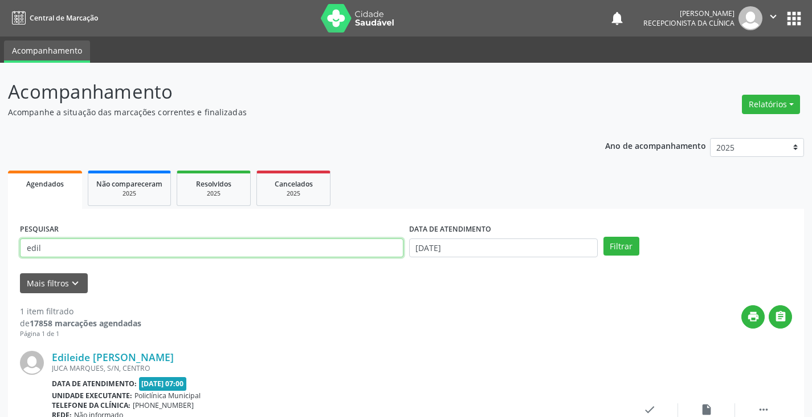
click at [380, 251] on input "edil" at bounding box center [212, 247] width 384 height 19
type input "e"
type input "[DEMOGRAPHIC_DATA]"
click at [604, 237] on button "Filtrar" at bounding box center [622, 246] width 36 height 19
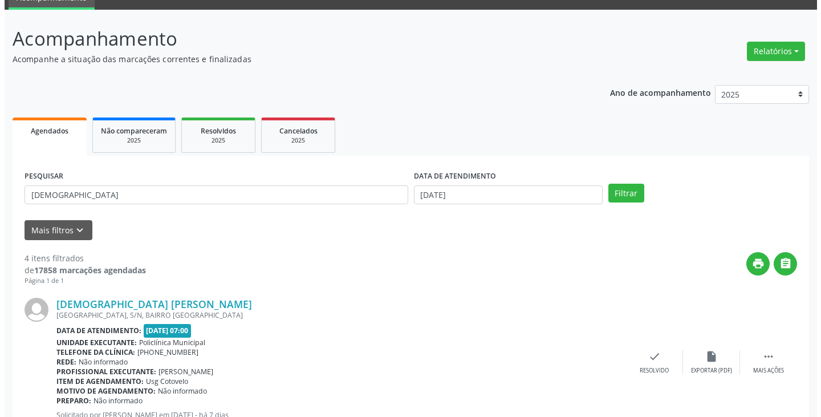
scroll to position [114, 0]
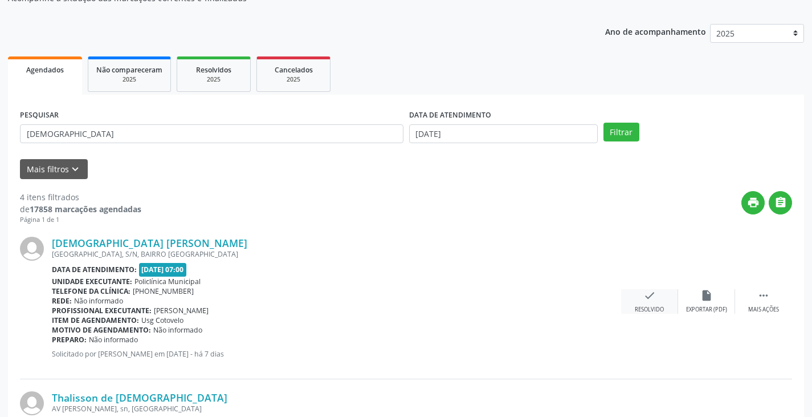
click at [651, 302] on div "check Resolvido" at bounding box center [649, 301] width 57 height 25
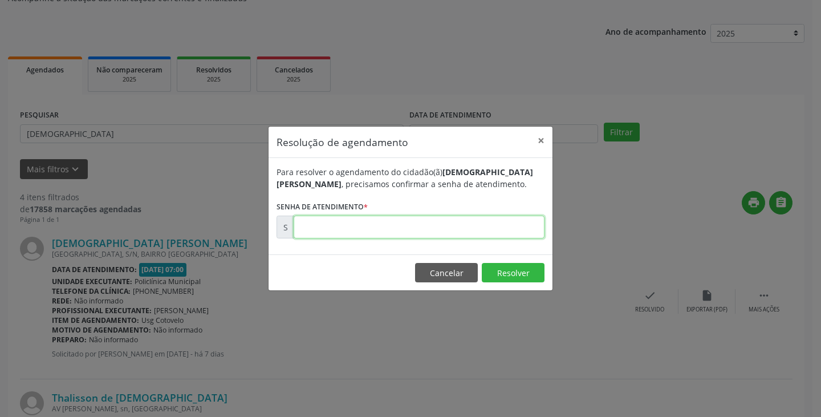
click at [523, 227] on input "text" at bounding box center [419, 227] width 251 height 23
click at [490, 233] on input "text" at bounding box center [419, 227] width 251 height 23
type input "00178481"
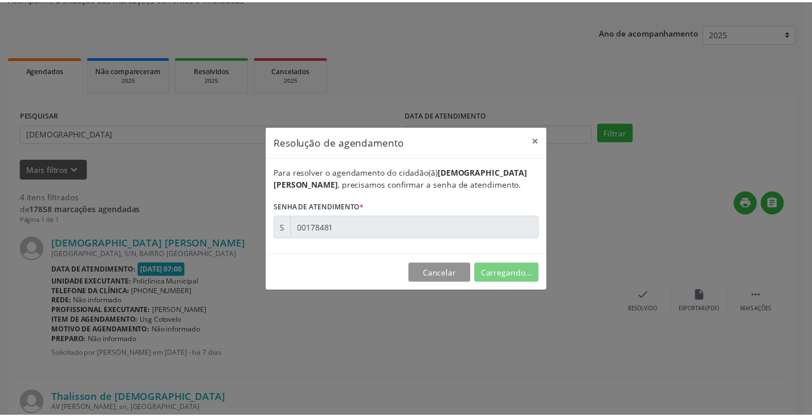
scroll to position [0, 0]
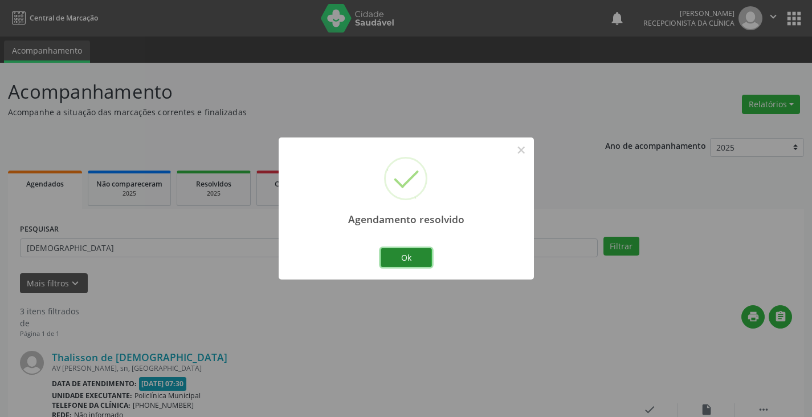
drag, startPoint x: 405, startPoint y: 261, endPoint x: 395, endPoint y: 259, distance: 10.5
click at [404, 261] on button "Ok" at bounding box center [406, 257] width 51 height 19
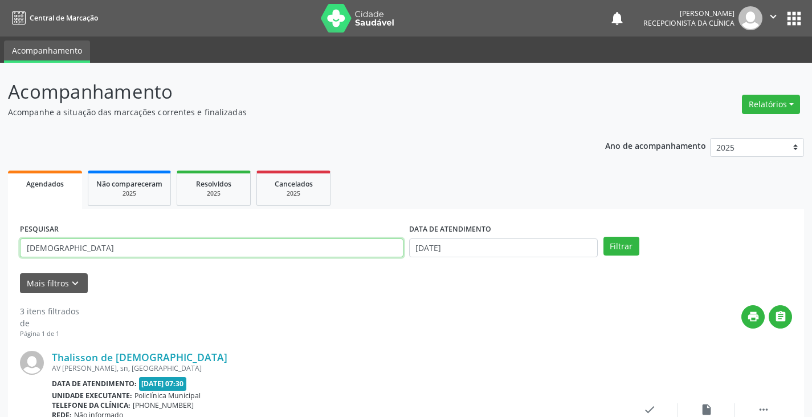
click at [355, 246] on input "[DEMOGRAPHIC_DATA]" at bounding box center [212, 247] width 384 height 19
type input "j"
type input "rita"
click at [604, 237] on button "Filtrar" at bounding box center [622, 246] width 36 height 19
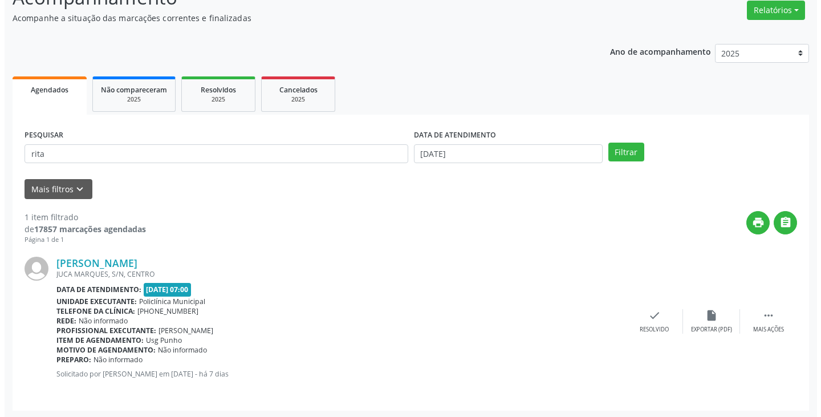
scroll to position [96, 0]
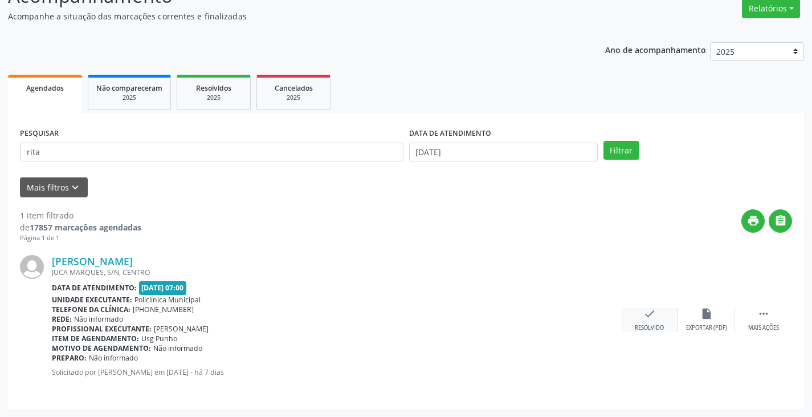
click at [646, 319] on icon "check" at bounding box center [650, 313] width 13 height 13
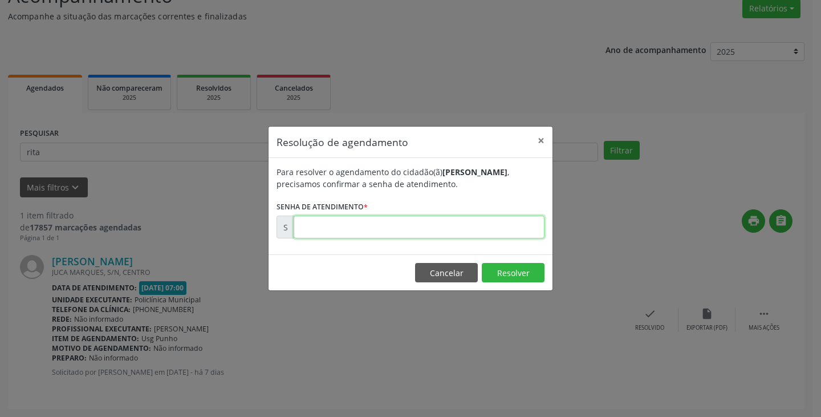
click at [511, 226] on input "text" at bounding box center [419, 227] width 251 height 23
type input "00178439"
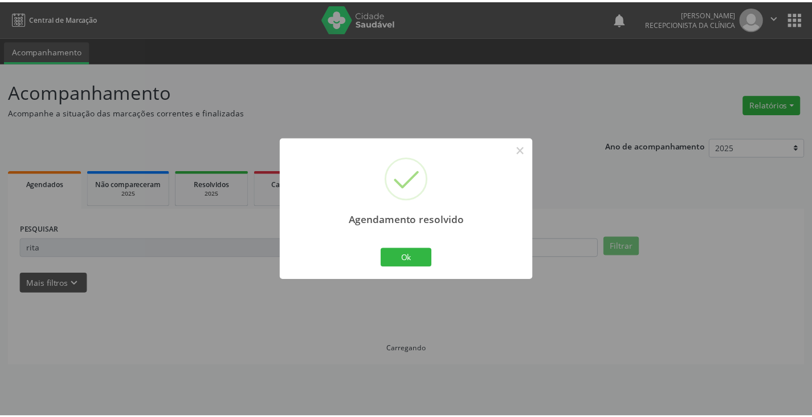
scroll to position [0, 0]
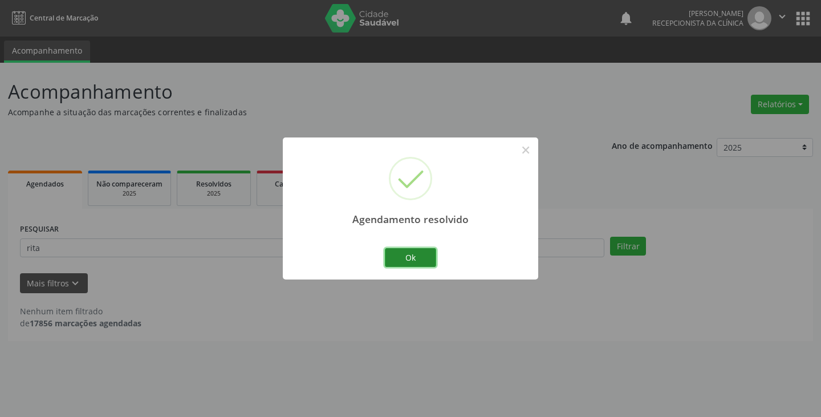
click at [419, 253] on button "Ok" at bounding box center [410, 257] width 51 height 19
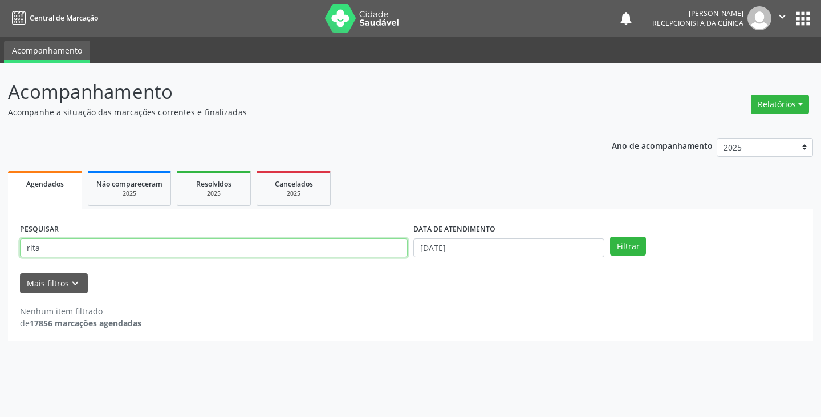
drag, startPoint x: 346, startPoint y: 253, endPoint x: 362, endPoint y: 253, distance: 16.0
click at [362, 253] on input "rita" at bounding box center [214, 247] width 388 height 19
click at [610, 237] on button "Filtrar" at bounding box center [628, 246] width 36 height 19
click at [335, 250] on input "rjail" at bounding box center [214, 247] width 388 height 19
type input "r"
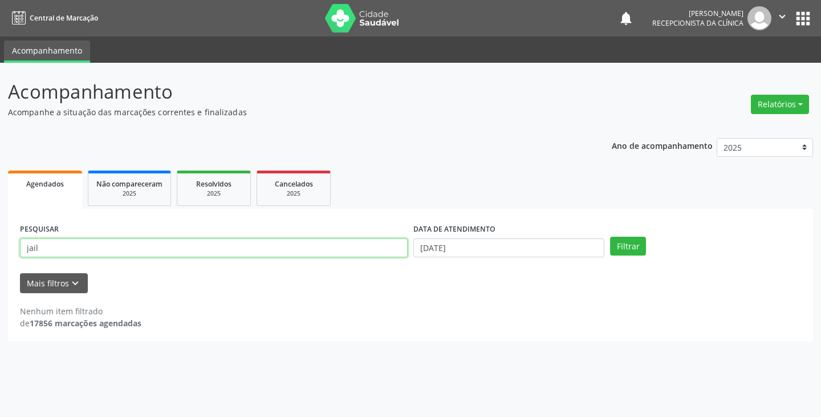
type input "jail"
click at [610, 237] on button "Filtrar" at bounding box center [628, 246] width 36 height 19
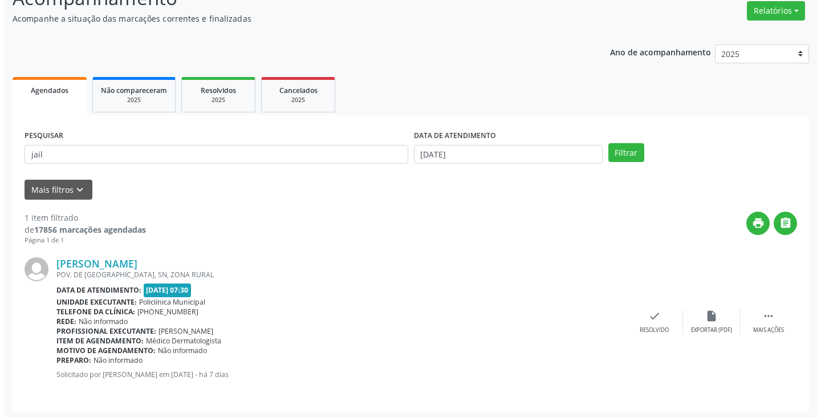
scroll to position [96, 0]
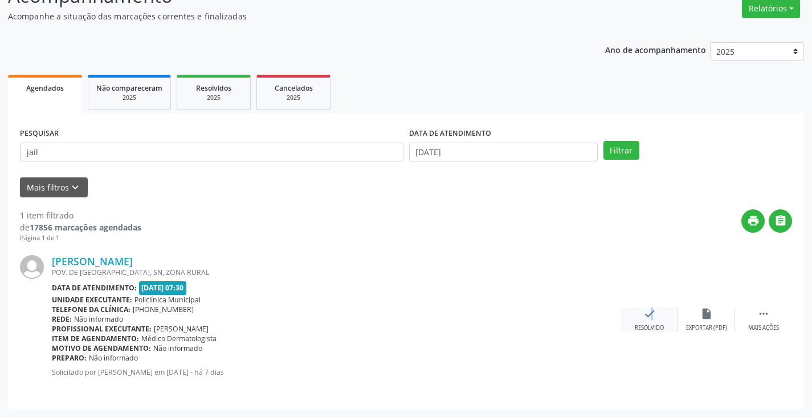
click at [644, 319] on icon "check" at bounding box center [650, 313] width 13 height 13
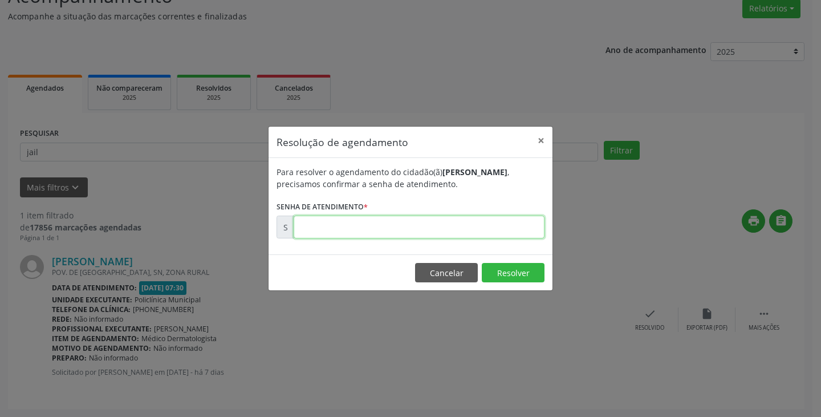
click at [529, 230] on input "text" at bounding box center [419, 227] width 251 height 23
type input "00178495"
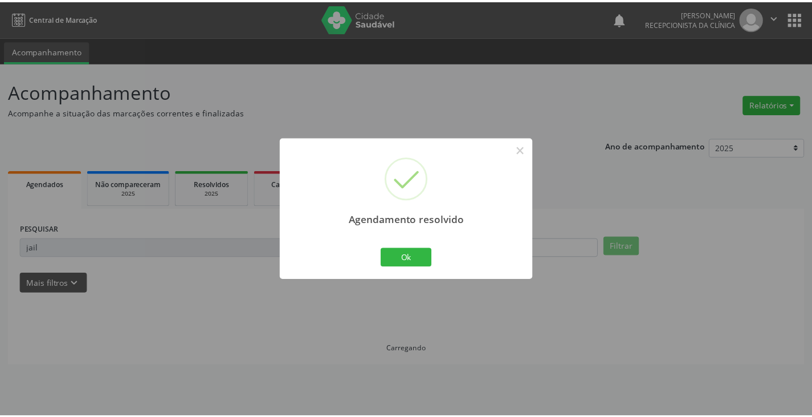
scroll to position [0, 0]
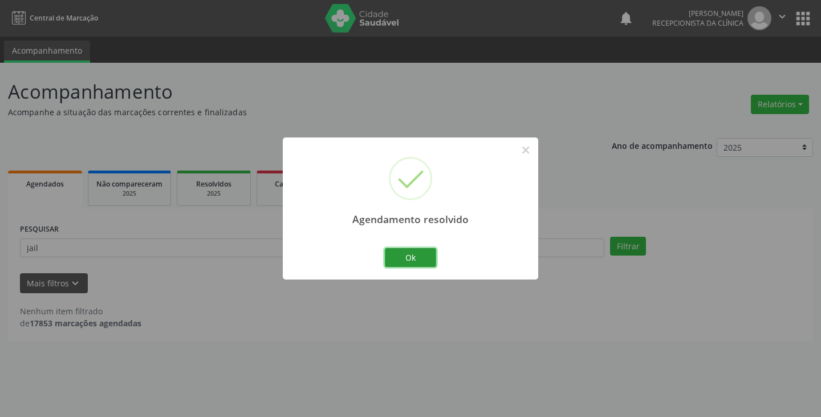
drag, startPoint x: 431, startPoint y: 258, endPoint x: 390, endPoint y: 260, distance: 41.1
click at [421, 260] on button "Ok" at bounding box center [410, 257] width 51 height 19
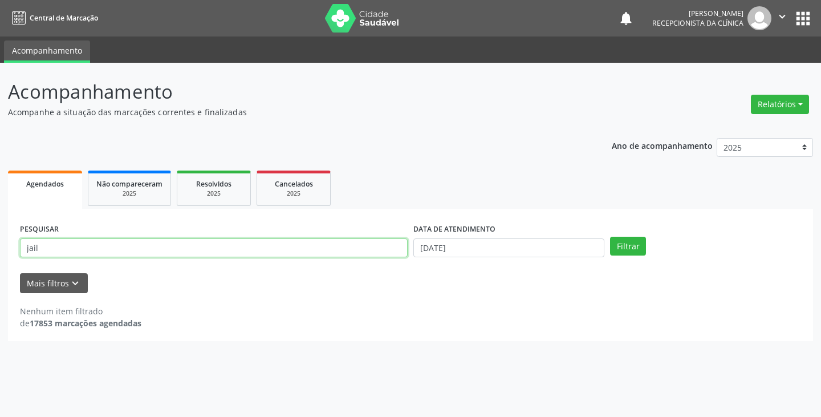
click at [381, 250] on input "jail" at bounding box center [214, 247] width 388 height 19
type input "j"
type input "glor"
click at [610, 237] on button "Filtrar" at bounding box center [628, 246] width 36 height 19
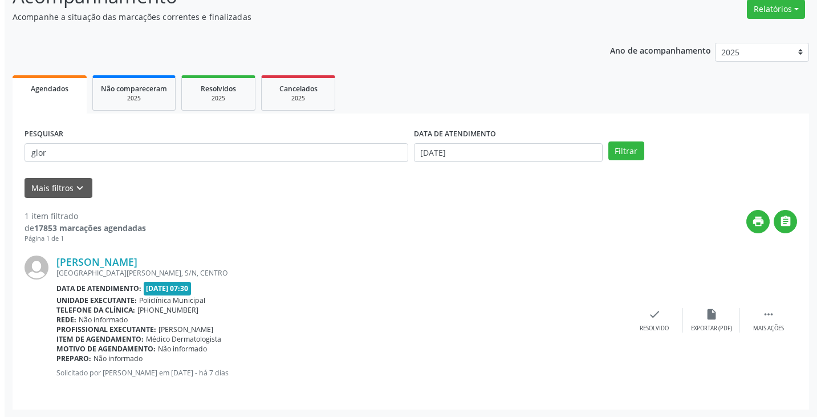
scroll to position [96, 0]
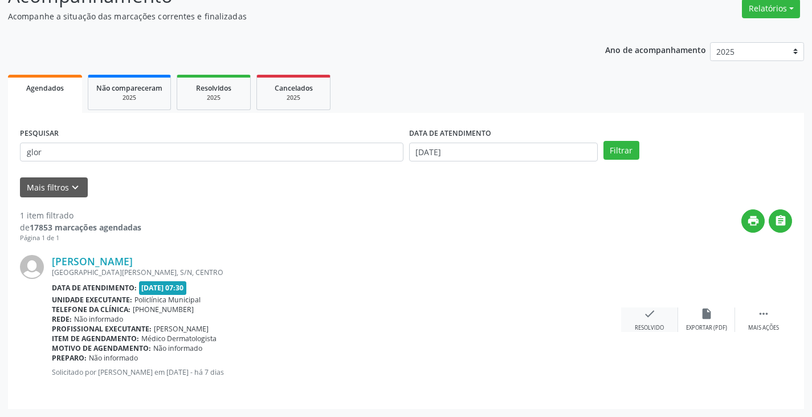
click at [650, 318] on icon "check" at bounding box center [650, 313] width 13 height 13
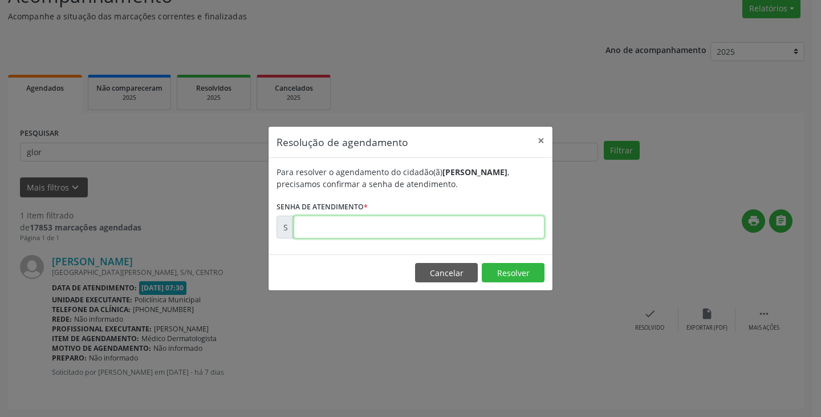
click at [519, 232] on input "text" at bounding box center [419, 227] width 251 height 23
type input "00178457"
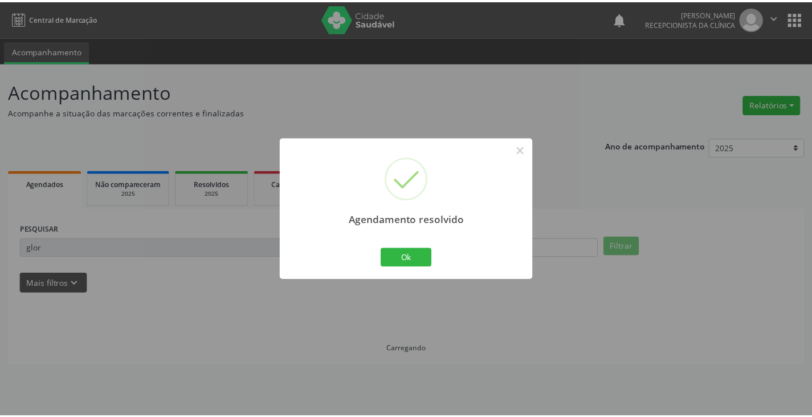
scroll to position [0, 0]
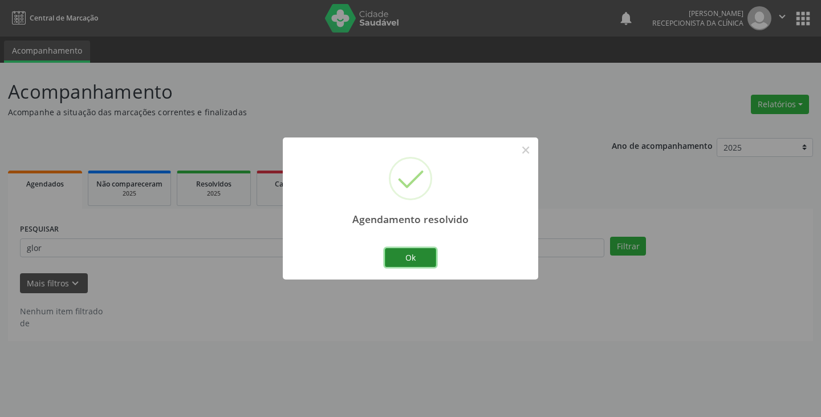
click at [392, 252] on button "Ok" at bounding box center [410, 257] width 51 height 19
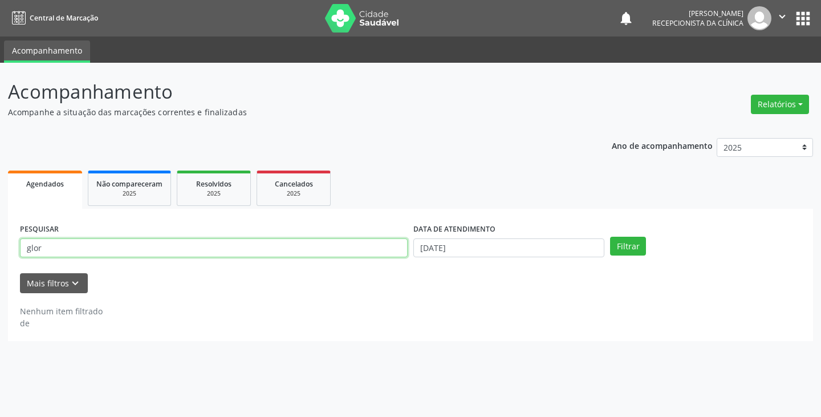
click at [386, 251] on input "glor" at bounding box center [214, 247] width 388 height 19
type input "g"
type input "ader"
click at [610, 237] on button "Filtrar" at bounding box center [628, 246] width 36 height 19
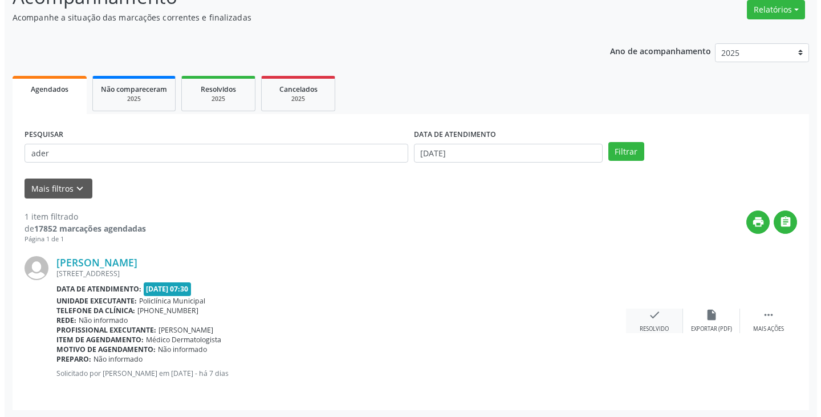
scroll to position [96, 0]
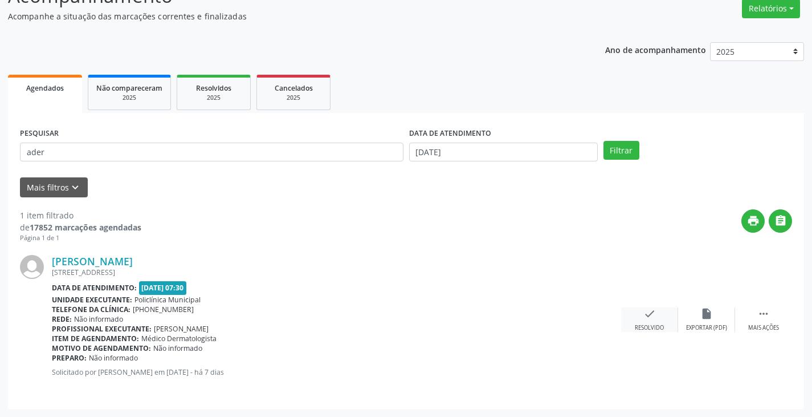
click at [655, 313] on icon "check" at bounding box center [650, 313] width 13 height 13
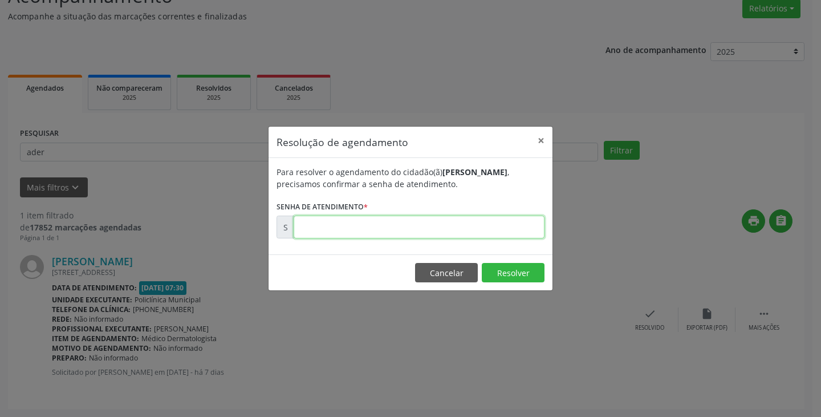
click at [517, 229] on input "text" at bounding box center [419, 227] width 251 height 23
type input "00178444"
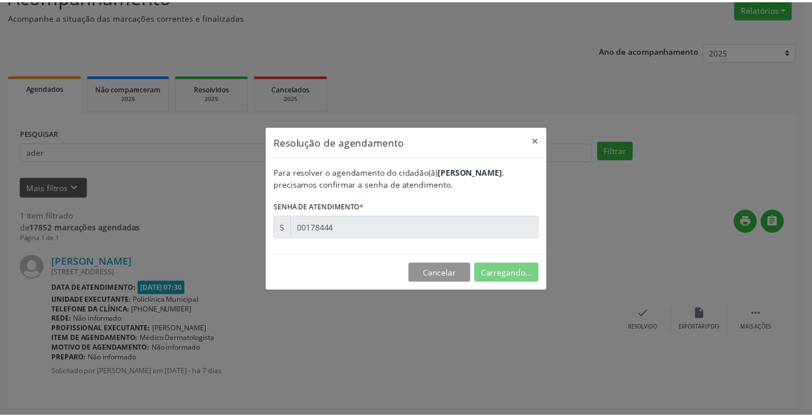
scroll to position [0, 0]
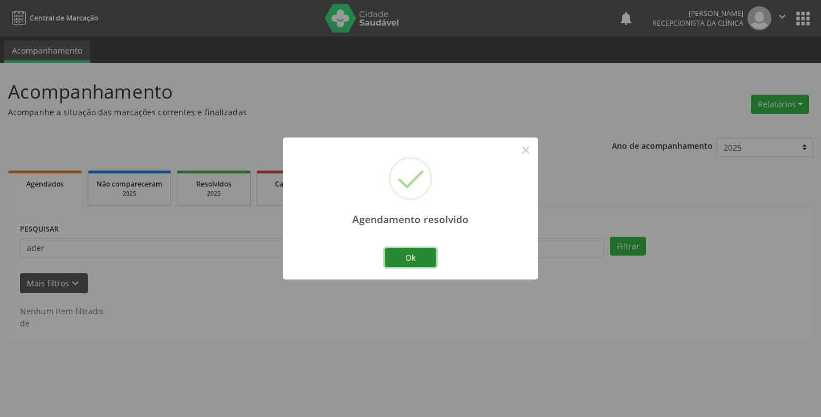
click at [416, 255] on button "Ok" at bounding box center [410, 257] width 51 height 19
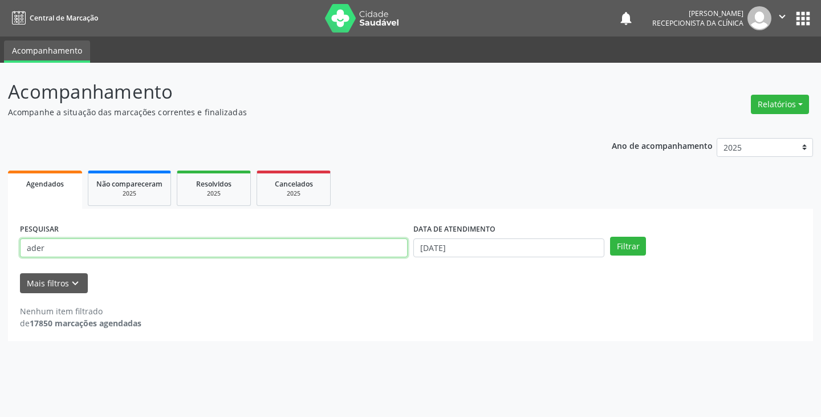
click at [403, 246] on input "ader" at bounding box center [214, 247] width 388 height 19
type input "a"
type input "gut"
click at [610, 237] on button "Filtrar" at bounding box center [628, 246] width 36 height 19
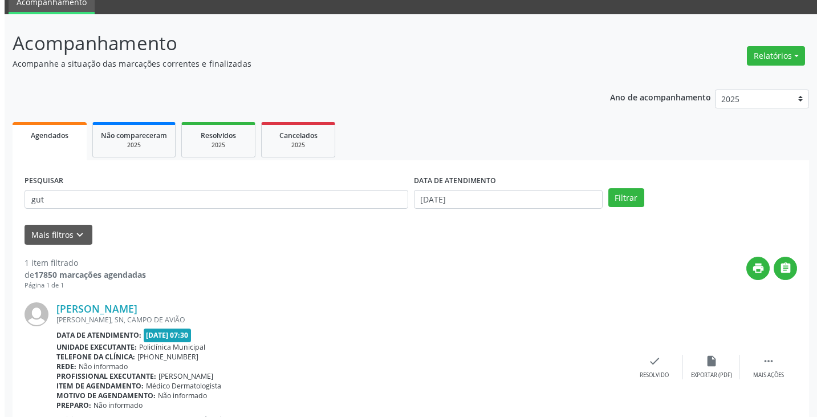
scroll to position [96, 0]
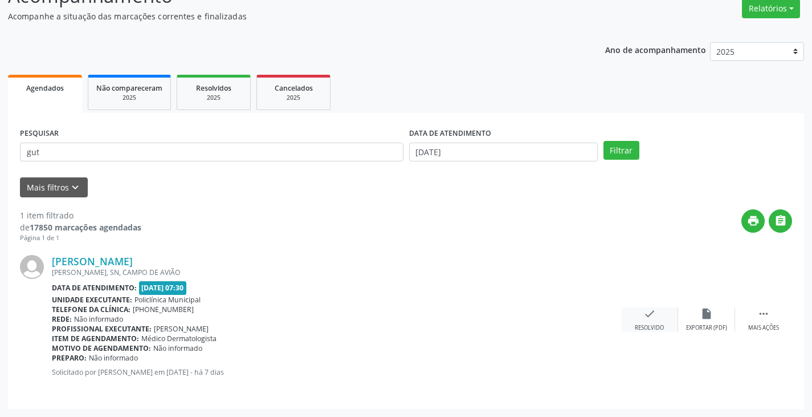
click at [652, 316] on icon "check" at bounding box center [650, 313] width 13 height 13
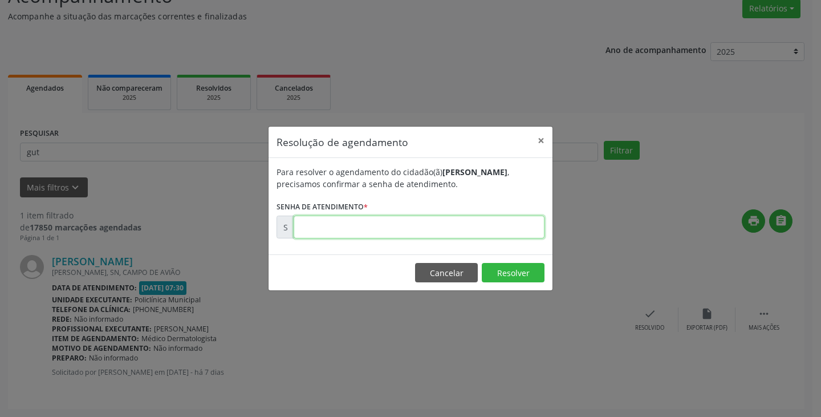
click at [489, 226] on input "text" at bounding box center [419, 227] width 251 height 23
type input "00178486"
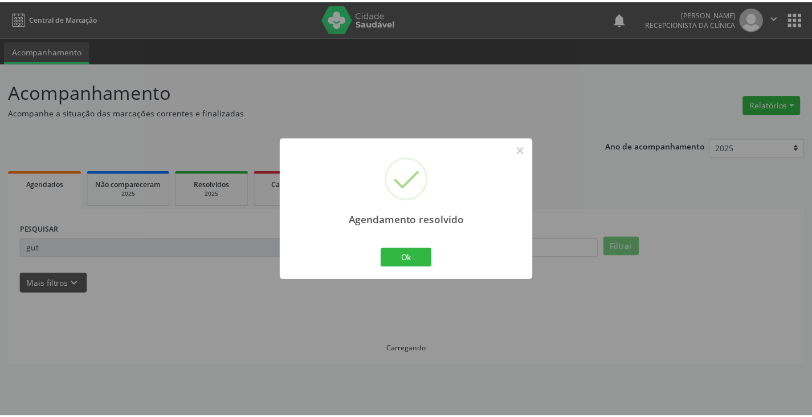
scroll to position [0, 0]
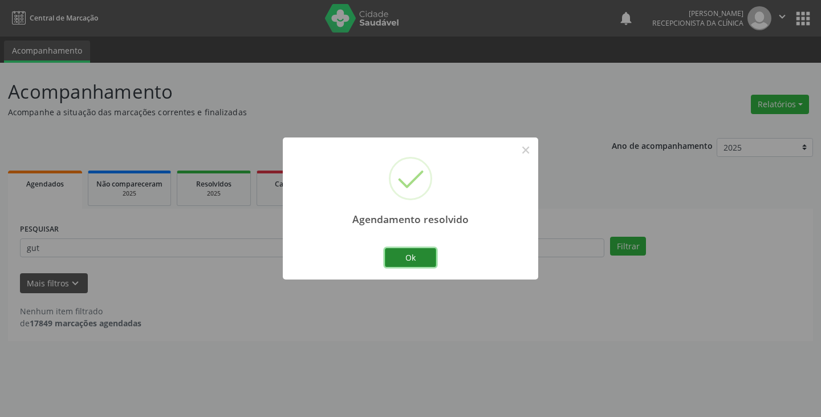
drag, startPoint x: 409, startPoint y: 261, endPoint x: 396, endPoint y: 257, distance: 13.3
click at [408, 261] on button "Ok" at bounding box center [410, 257] width 51 height 19
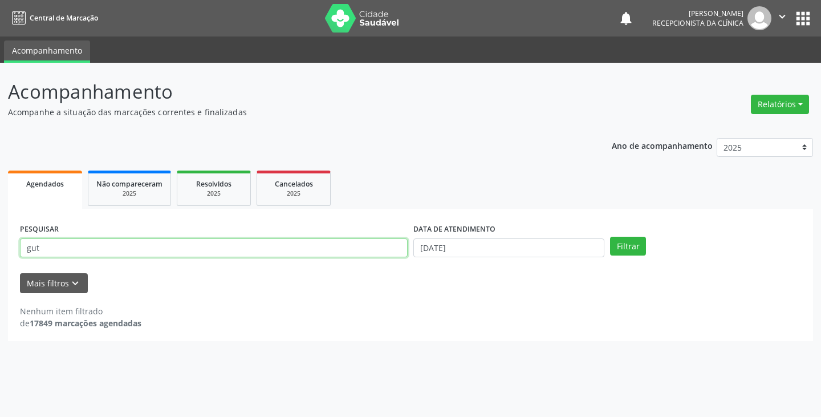
click at [392, 255] on input "gut" at bounding box center [214, 247] width 388 height 19
type input "g"
type input "fab"
click at [610, 237] on button "Filtrar" at bounding box center [628, 246] width 36 height 19
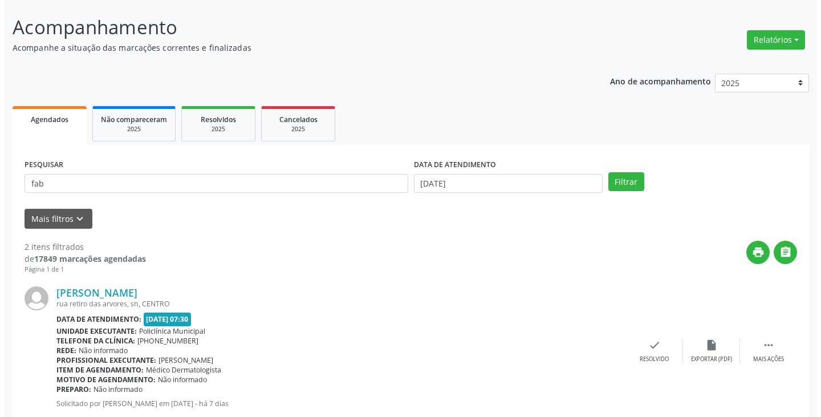
scroll to position [228, 0]
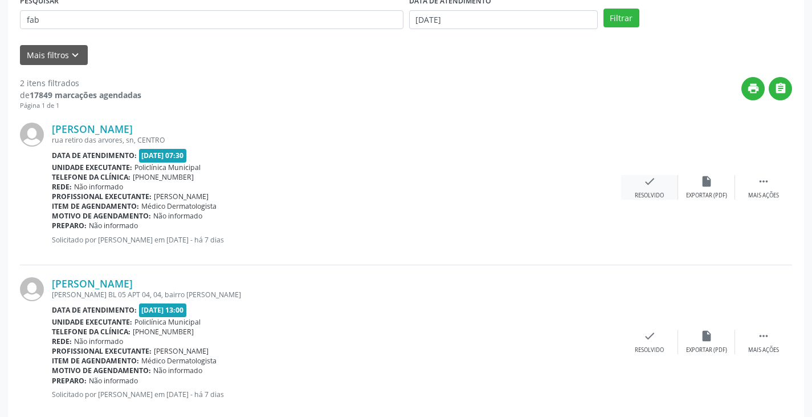
click at [651, 192] on div "Resolvido" at bounding box center [649, 196] width 29 height 8
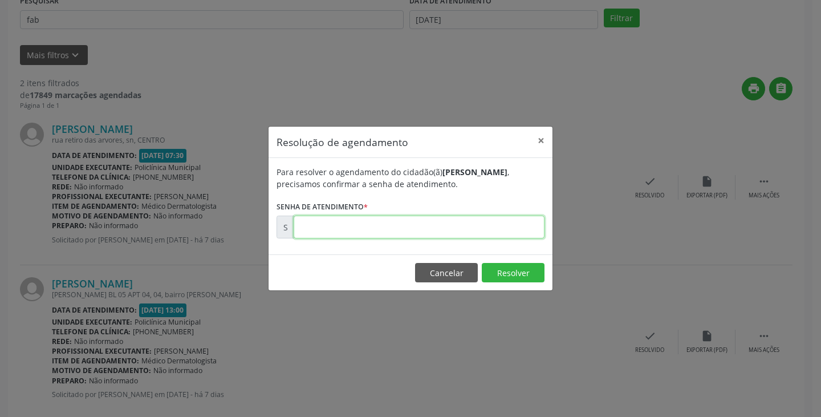
click at [512, 229] on input "text" at bounding box center [419, 227] width 251 height 23
type input "00178470"
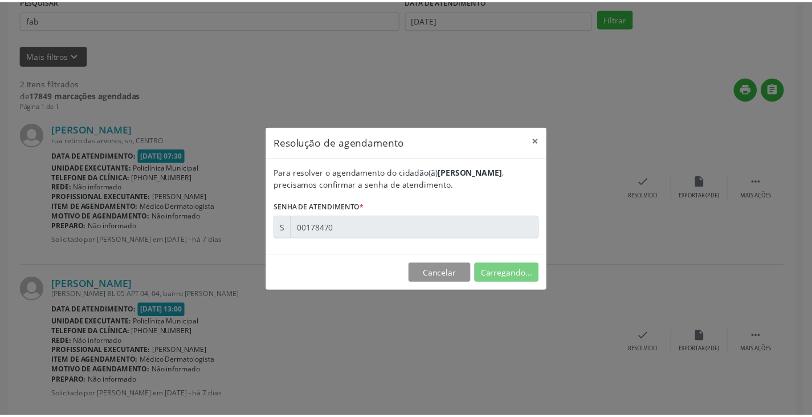
scroll to position [0, 0]
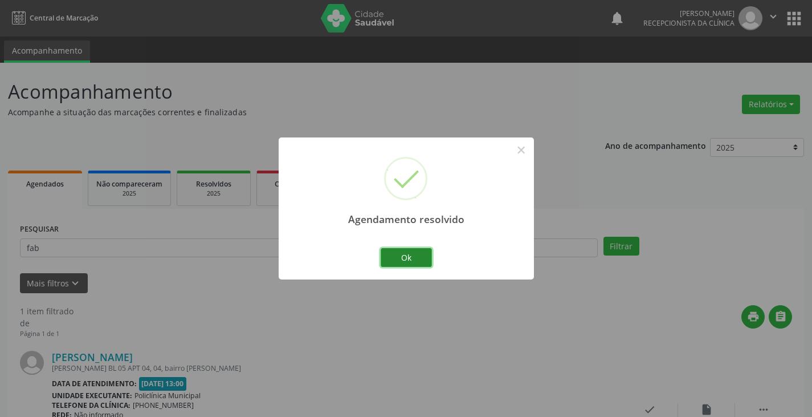
click at [385, 257] on button "Ok" at bounding box center [406, 257] width 51 height 19
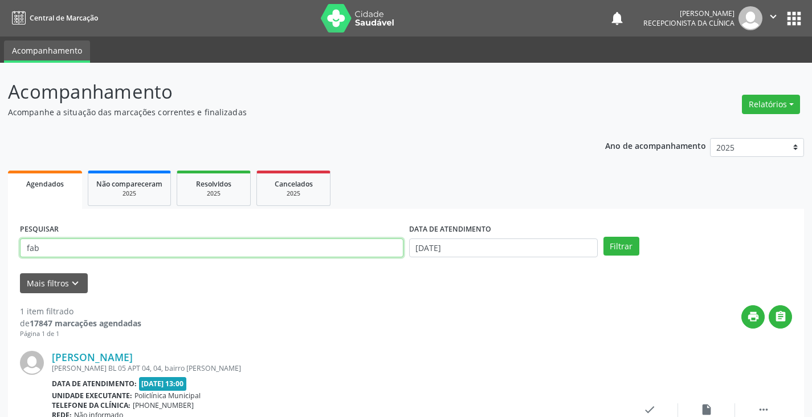
click at [384, 253] on input "fab" at bounding box center [212, 247] width 384 height 19
type input "f"
type input "aid"
click at [604, 237] on button "Filtrar" at bounding box center [622, 246] width 36 height 19
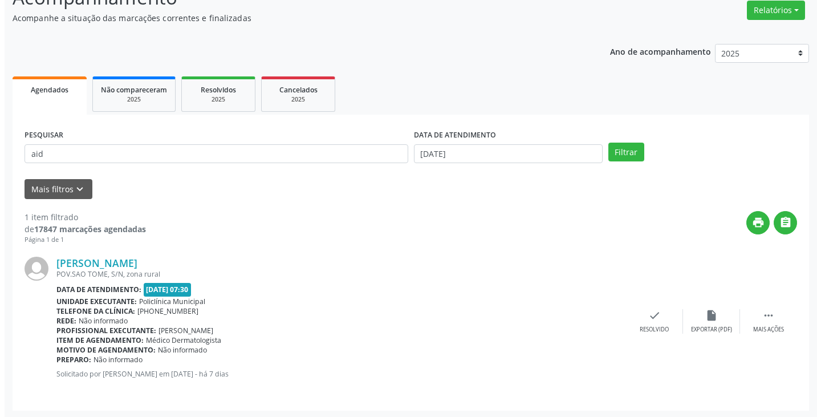
scroll to position [96, 0]
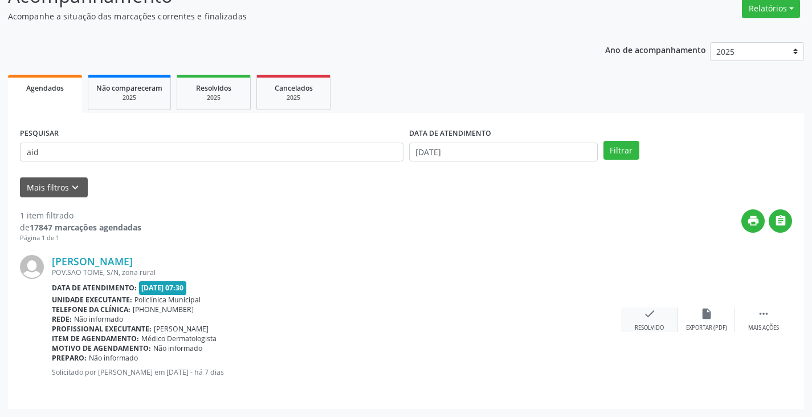
click at [652, 316] on icon "check" at bounding box center [650, 313] width 13 height 13
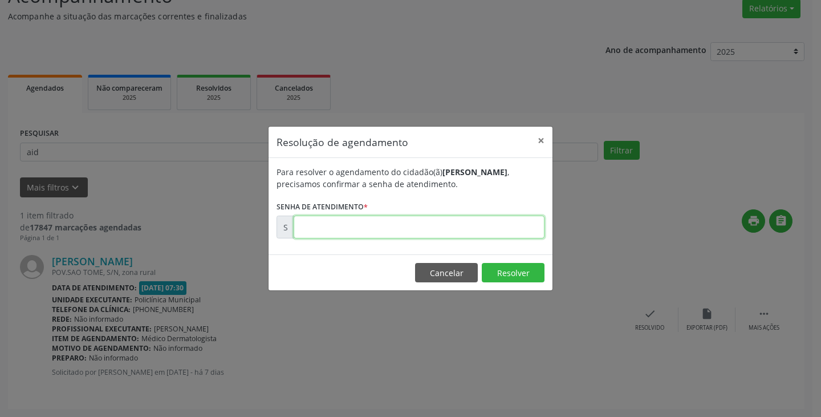
click at [506, 226] on input "text" at bounding box center [419, 227] width 251 height 23
type input "00178497"
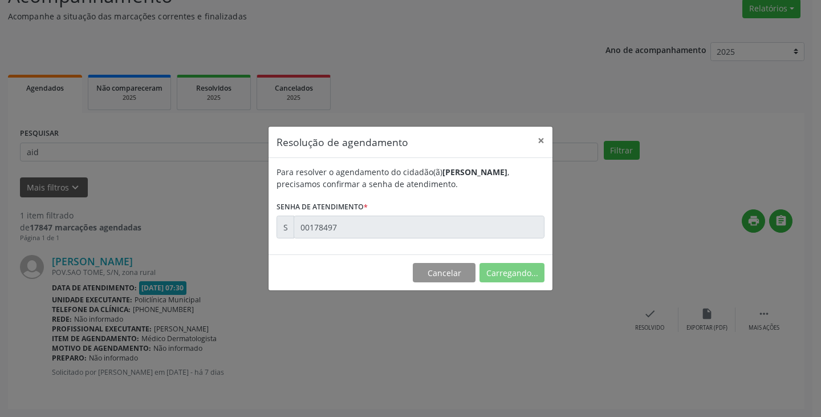
scroll to position [0, 0]
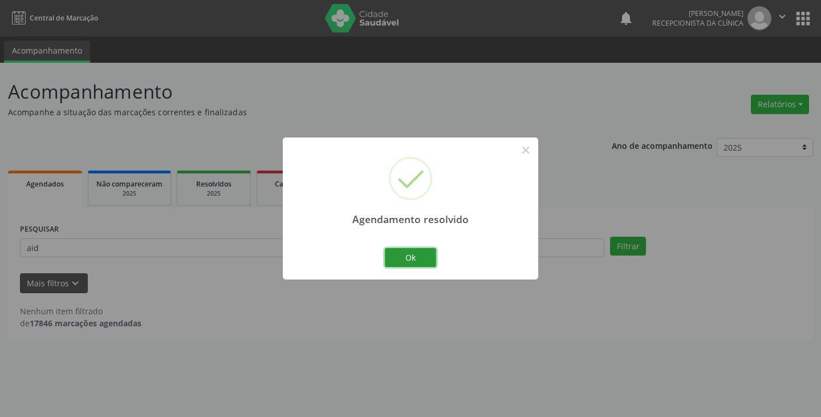
drag, startPoint x: 425, startPoint y: 250, endPoint x: 334, endPoint y: 21, distance: 247.2
click at [424, 240] on div "Agendamento resolvido × Ok Cancel" at bounding box center [410, 208] width 255 height 142
click at [426, 254] on button "Ok" at bounding box center [410, 257] width 51 height 19
